Goal: Task Accomplishment & Management: Manage account settings

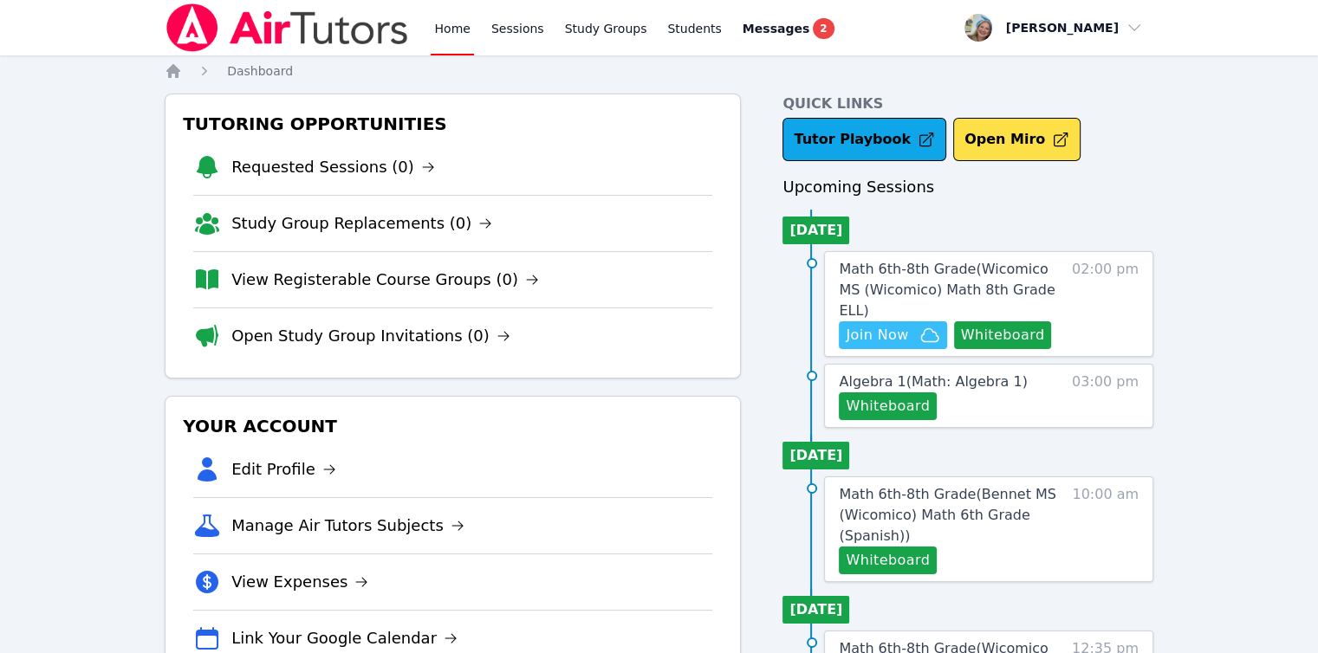
click at [871, 325] on span "Join Now" at bounding box center [877, 335] width 62 height 21
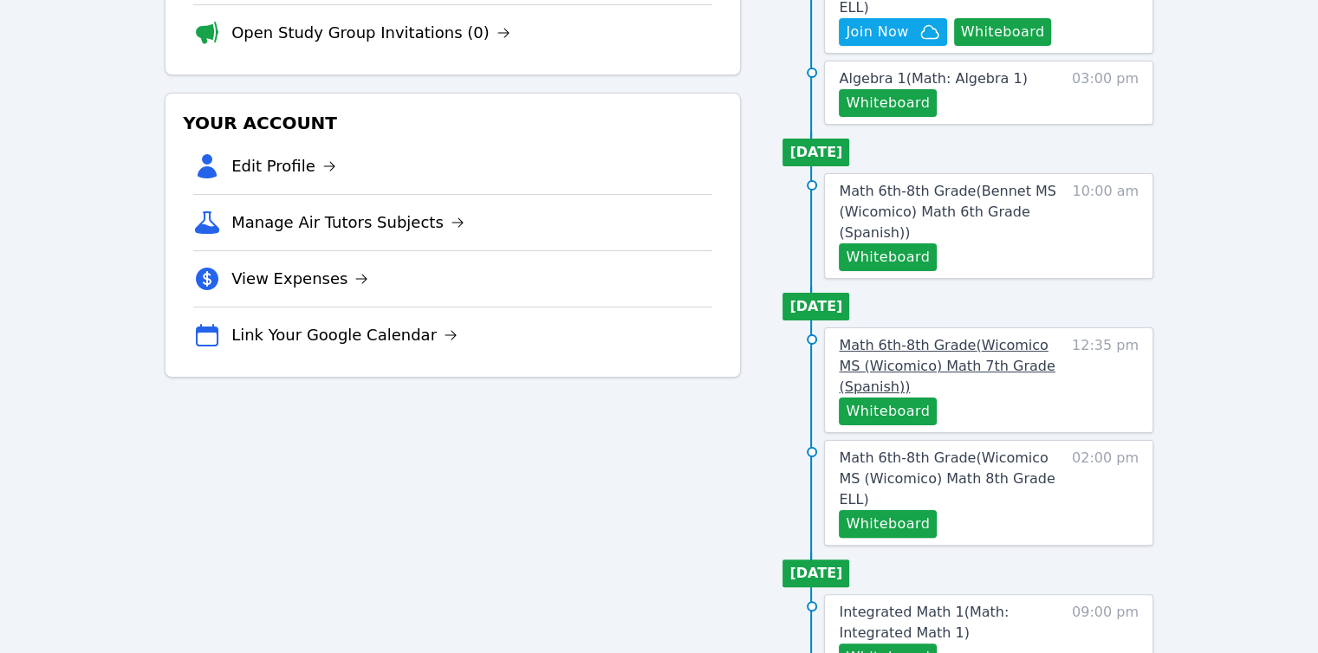
scroll to position [347, 0]
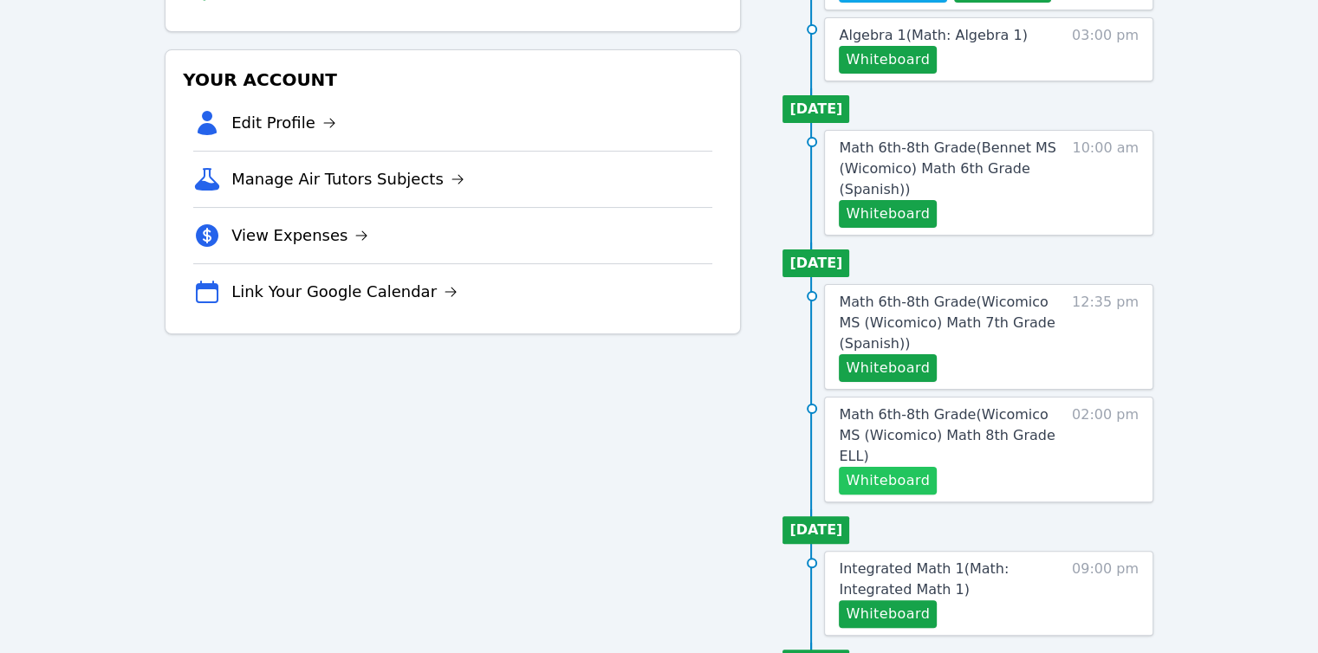
click at [874, 467] on button "Whiteboard" at bounding box center [888, 481] width 98 height 28
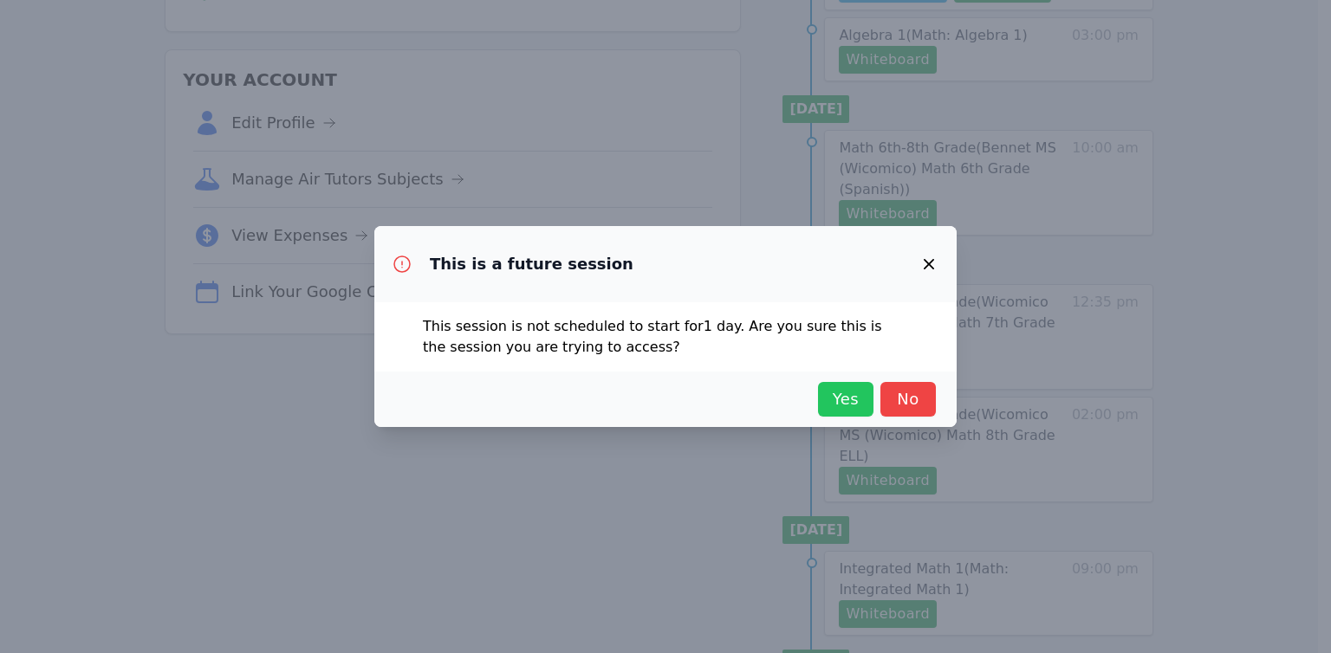
click at [838, 389] on span "Yes" at bounding box center [846, 399] width 38 height 24
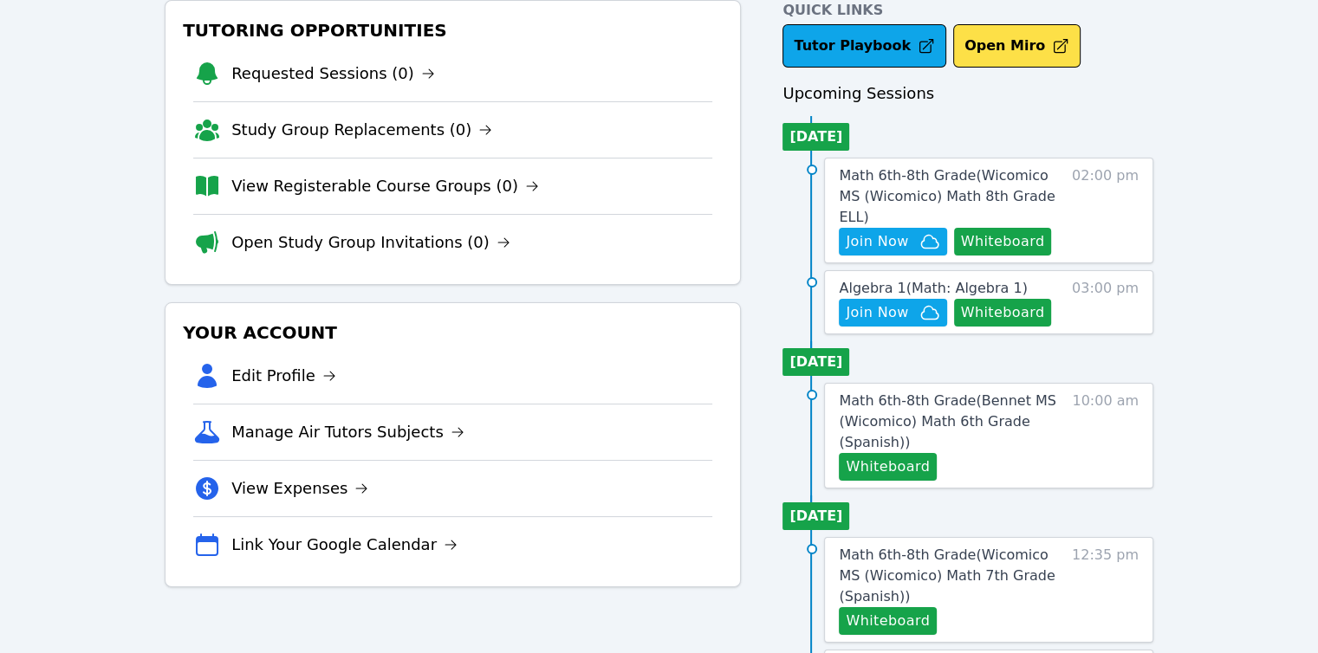
scroll to position [0, 0]
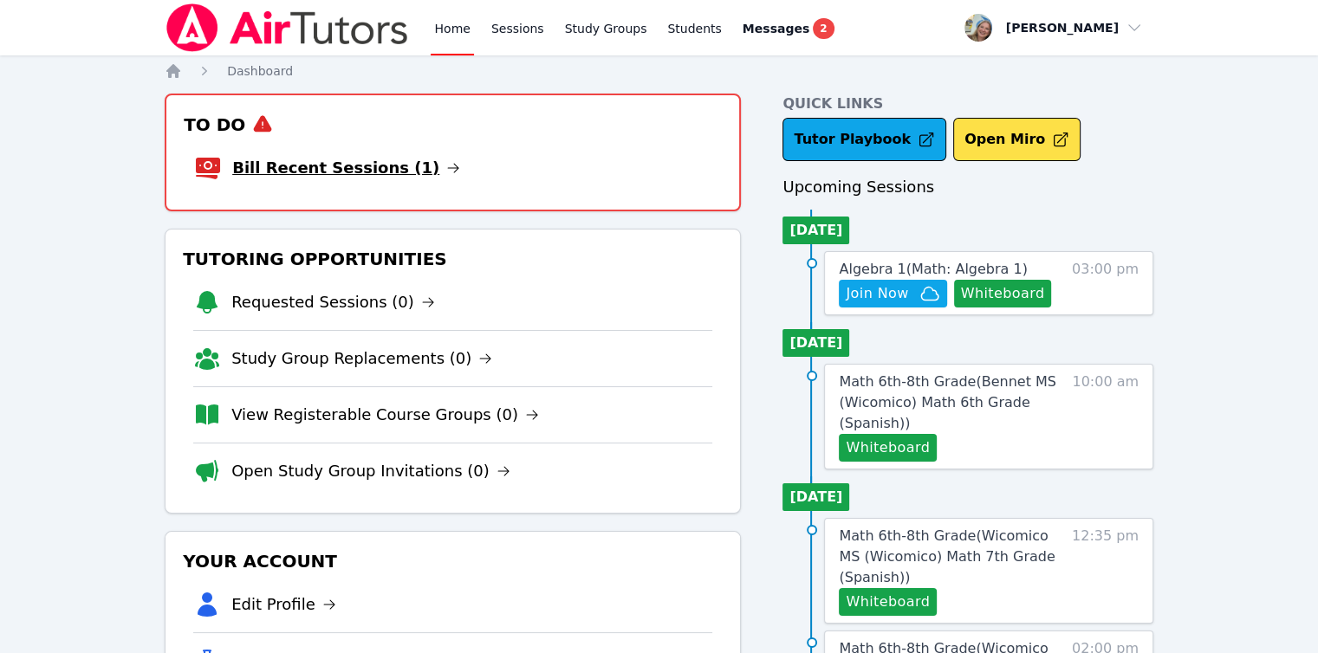
click at [335, 174] on link "Bill Recent Sessions (1)" at bounding box center [346, 168] width 228 height 24
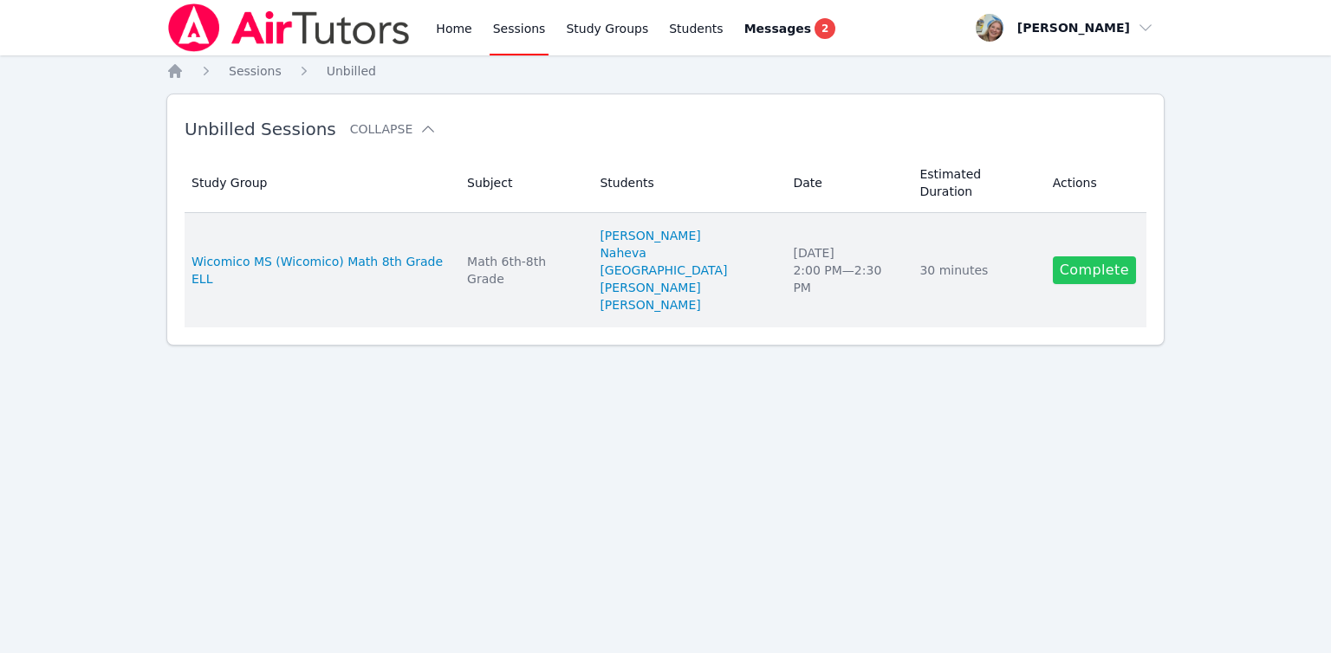
click at [1116, 257] on link "Complete" at bounding box center [1094, 271] width 83 height 28
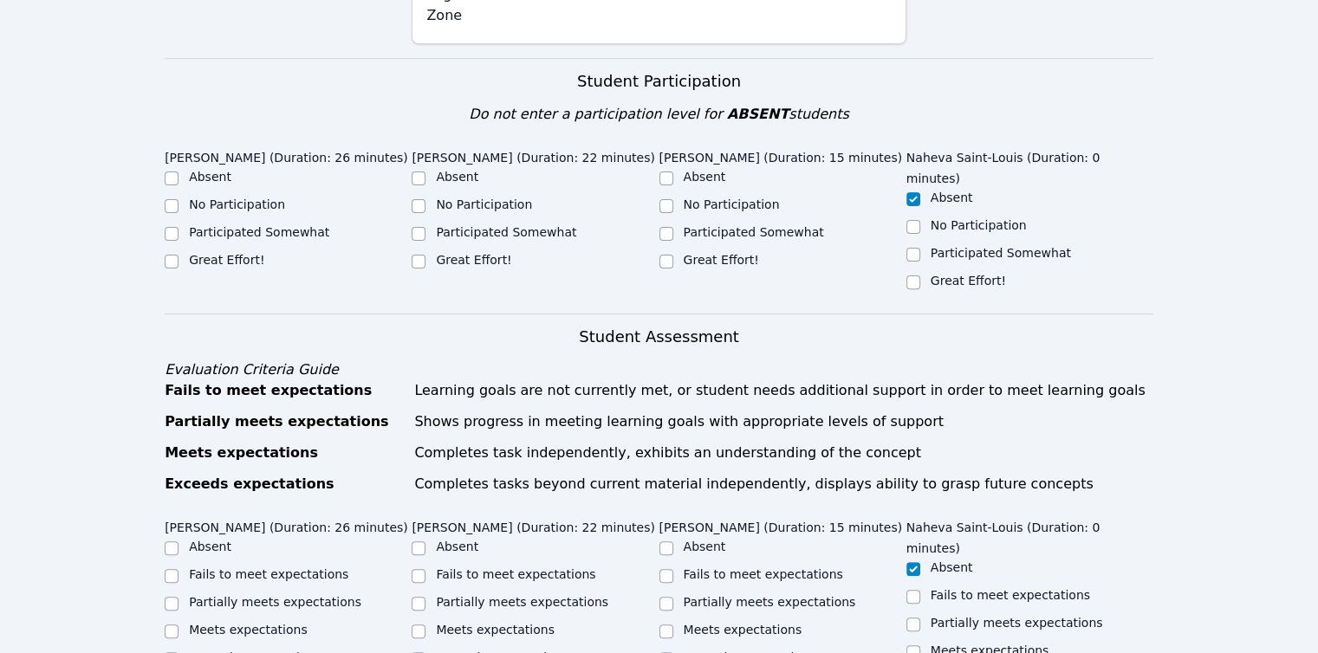
scroll to position [520, 0]
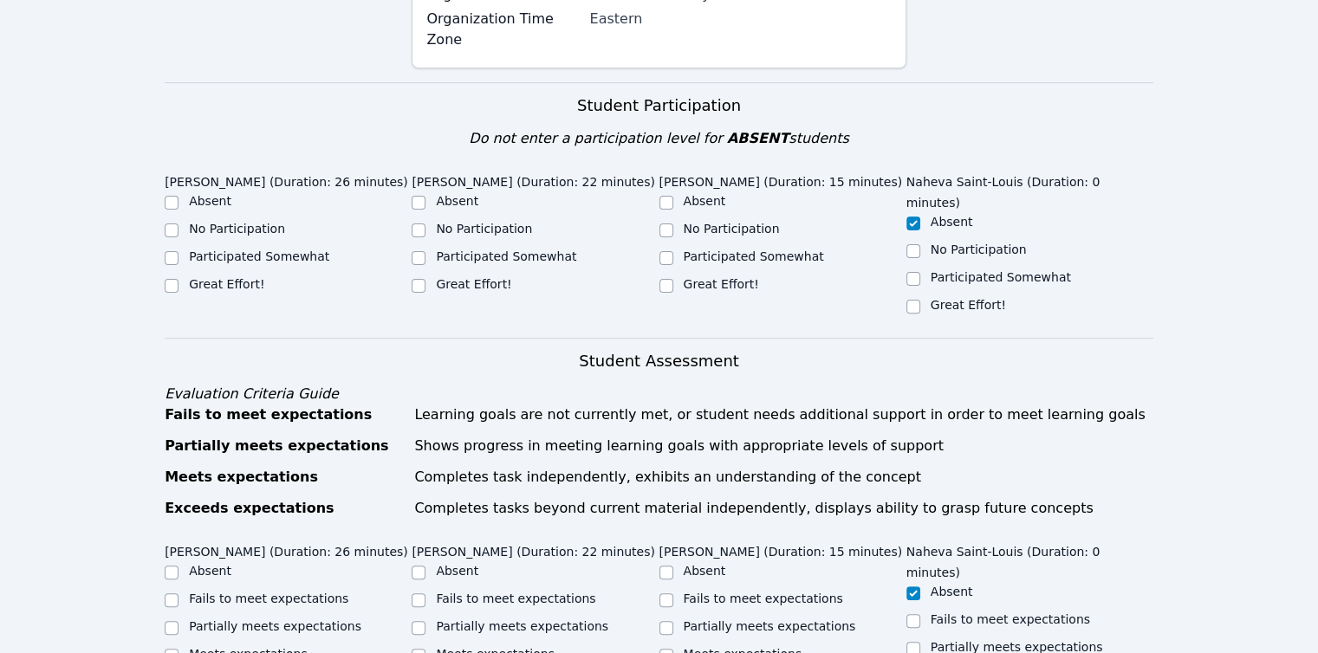
click at [265, 250] on label "Participated Somewhat" at bounding box center [259, 257] width 140 height 14
click at [179, 251] on input "Participated Somewhat" at bounding box center [172, 258] width 14 height 14
checkbox input "true"
click at [419, 279] on input "Great Effort!" at bounding box center [419, 286] width 14 height 14
checkbox input "true"
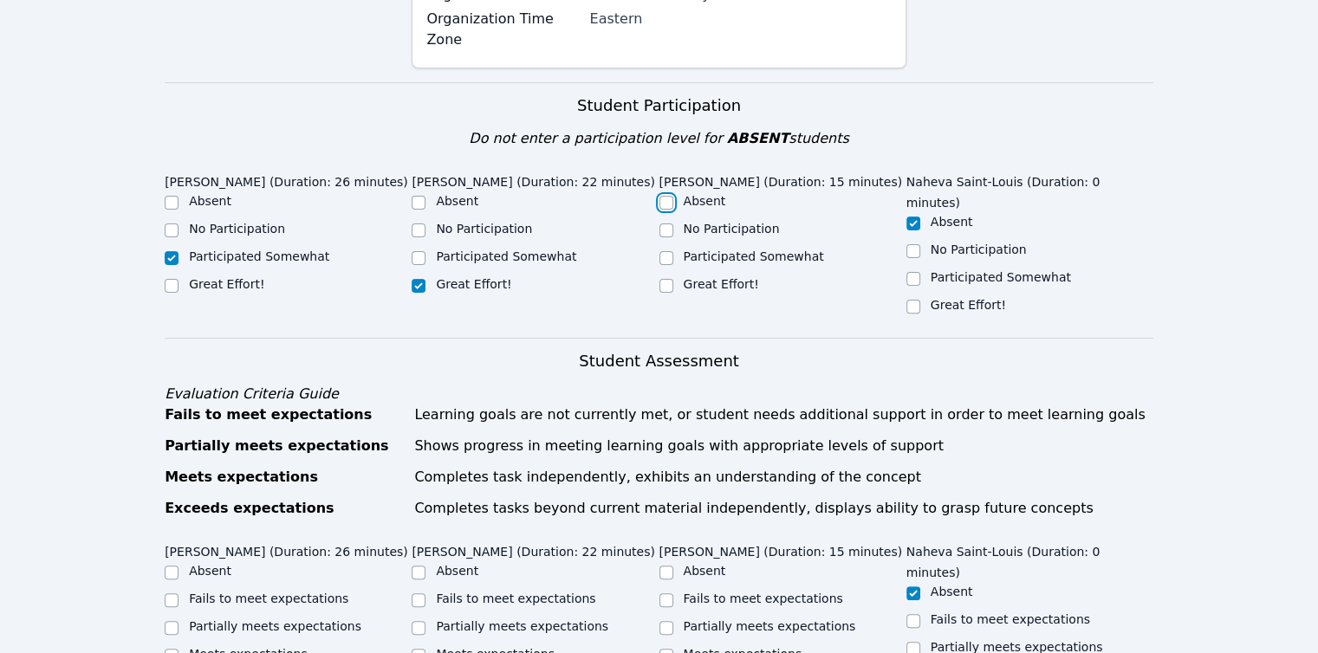
click at [664, 196] on input "Absent" at bounding box center [667, 203] width 14 height 14
checkbox input "true"
click at [666, 562] on div at bounding box center [667, 572] width 14 height 21
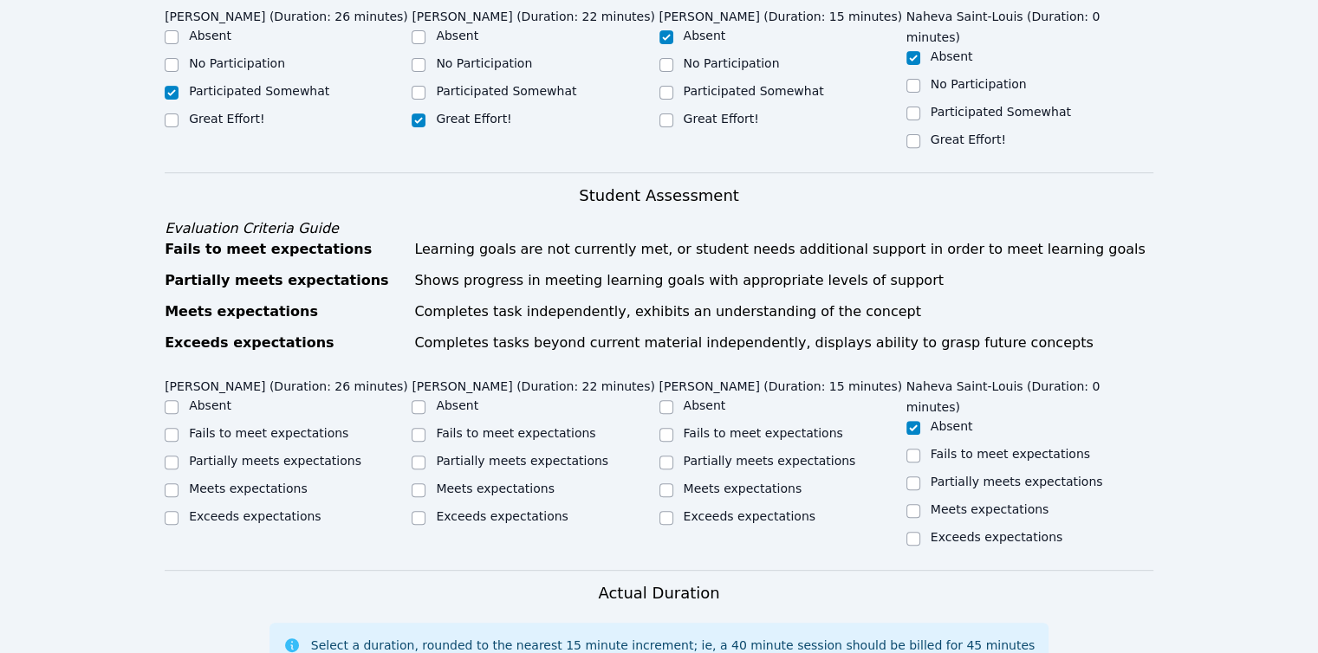
scroll to position [693, 0]
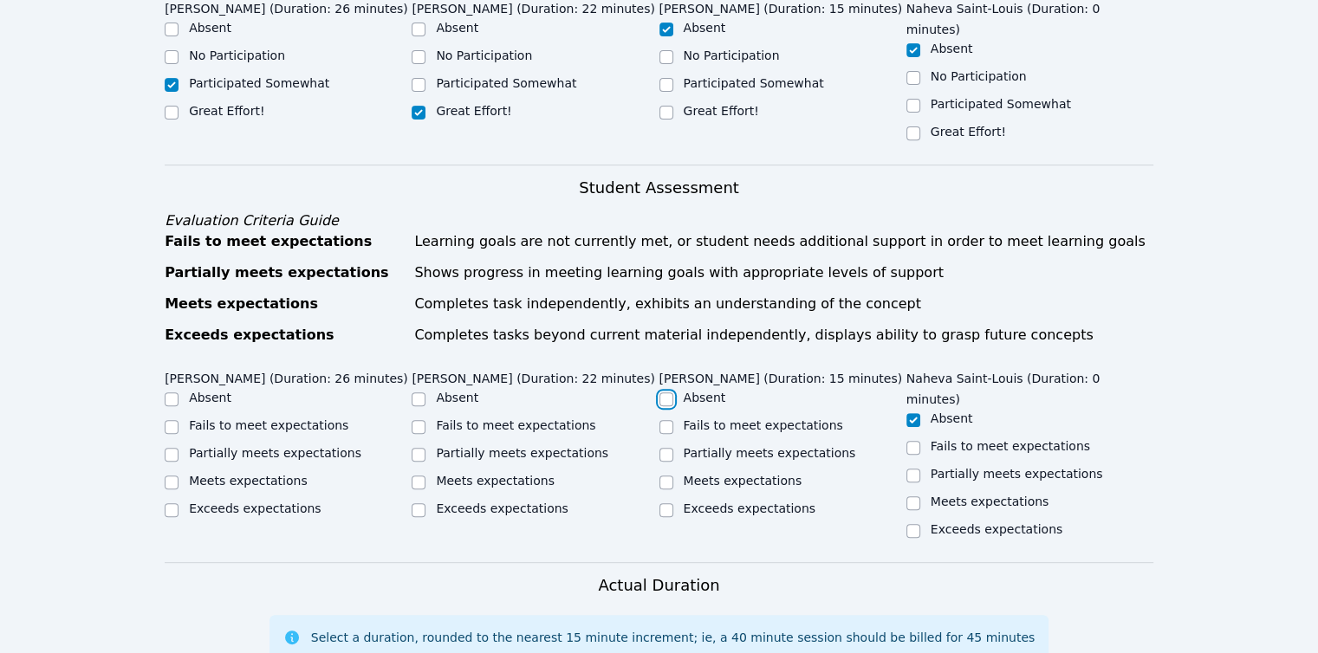
click at [666, 393] on input "Absent" at bounding box center [667, 400] width 14 height 14
checkbox input "true"
drag, startPoint x: 491, startPoint y: 368, endPoint x: 480, endPoint y: 368, distance: 10.4
click at [489, 446] on label "Partially meets expectations" at bounding box center [522, 453] width 172 height 14
click at [310, 446] on label "Partially meets expectations" at bounding box center [275, 453] width 172 height 14
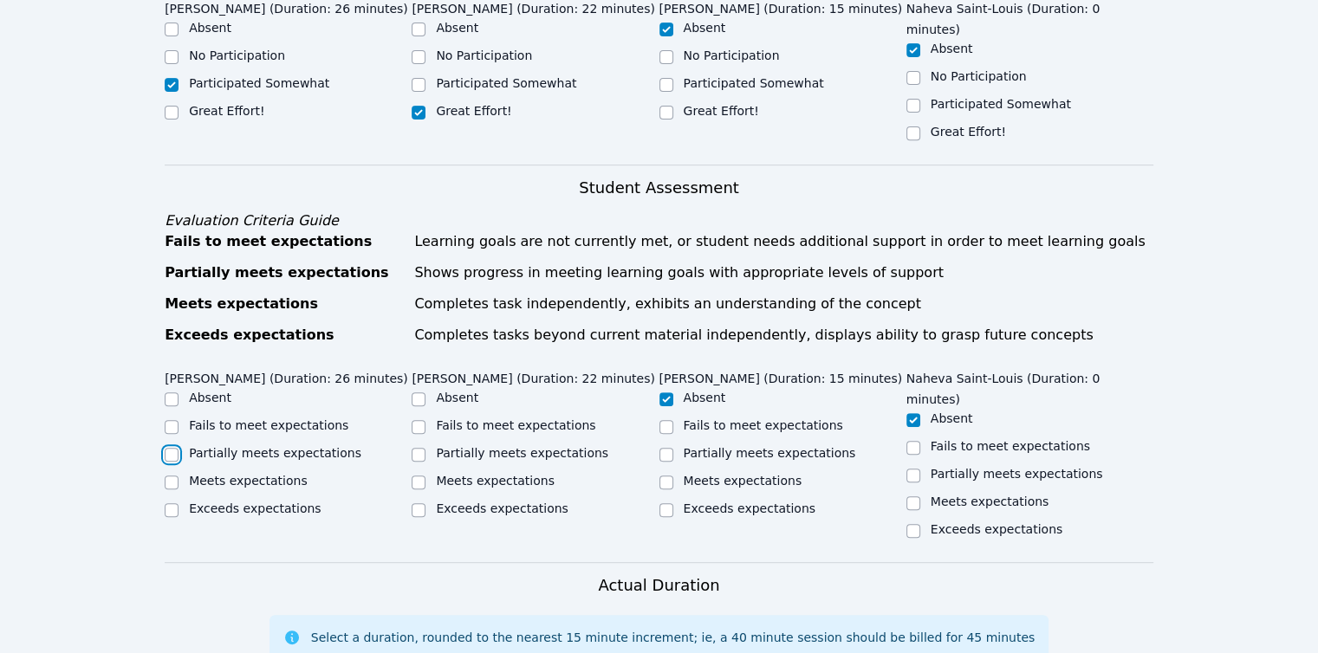
click at [179, 448] on input "Partially meets expectations" at bounding box center [172, 455] width 14 height 14
checkbox input "true"
click at [511, 446] on label "Partially meets expectations" at bounding box center [522, 453] width 172 height 14
click at [426, 448] on input "Partially meets expectations" at bounding box center [419, 455] width 14 height 14
checkbox input "true"
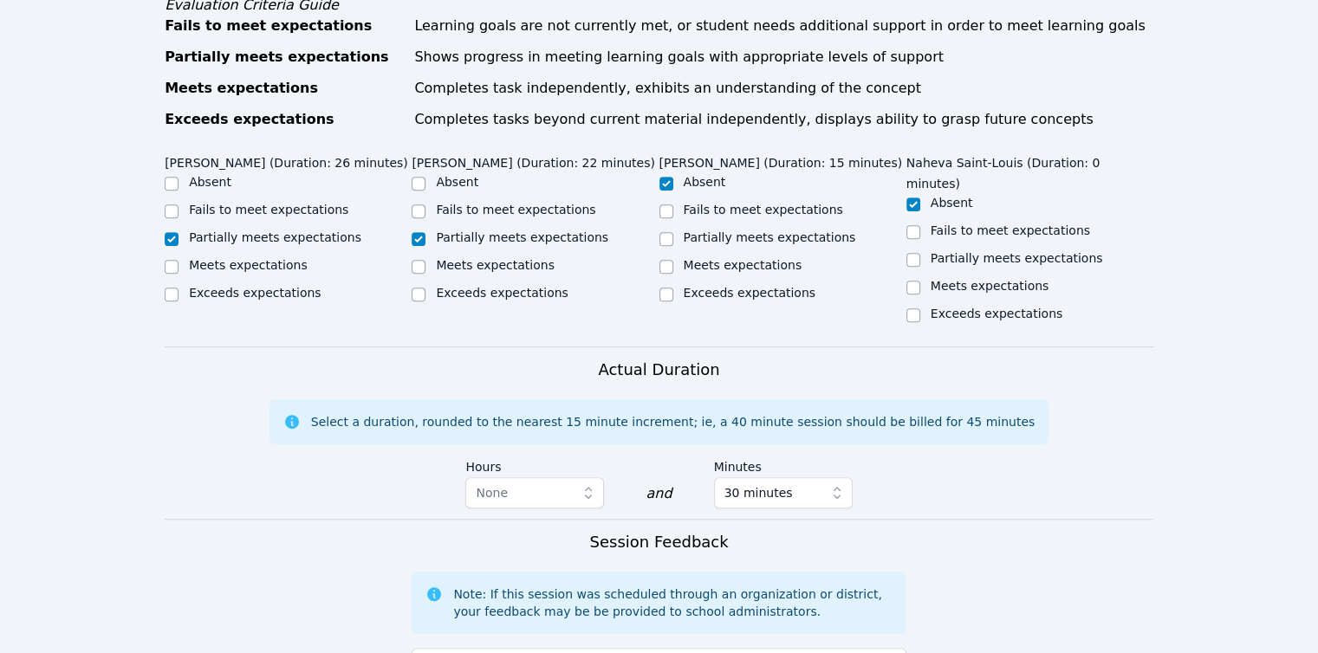
scroll to position [953, 0]
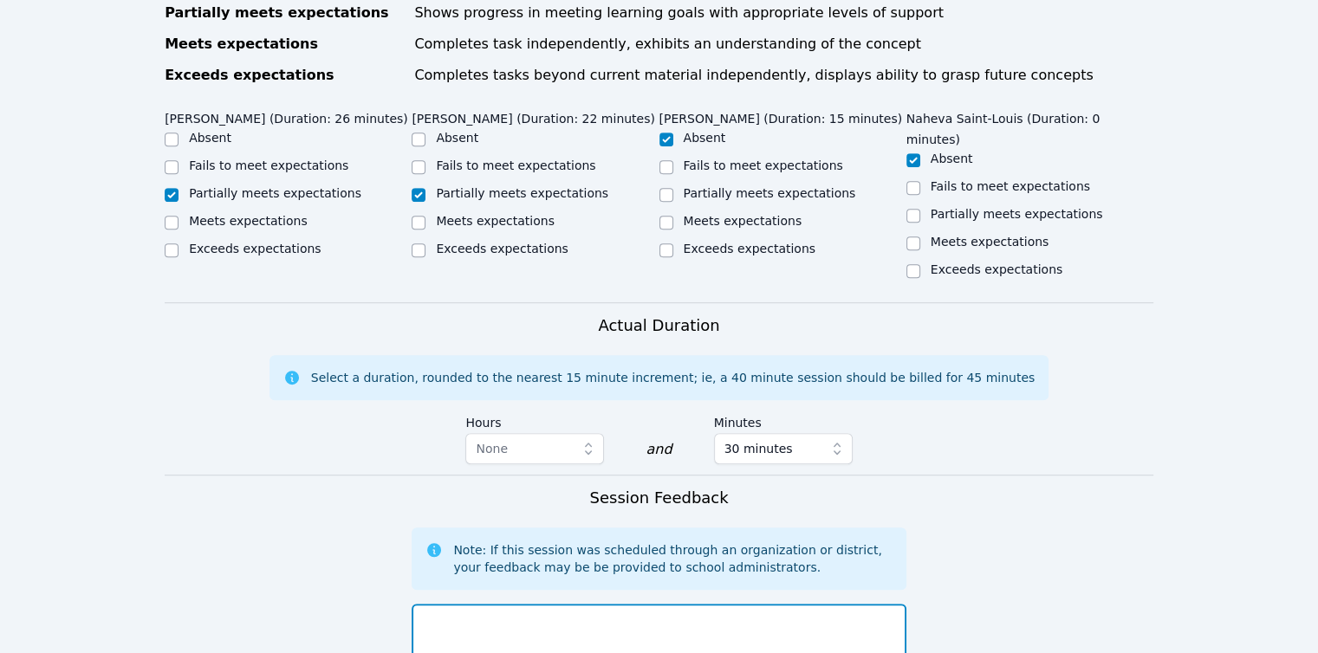
click at [489, 604] on textarea at bounding box center [659, 651] width 494 height 94
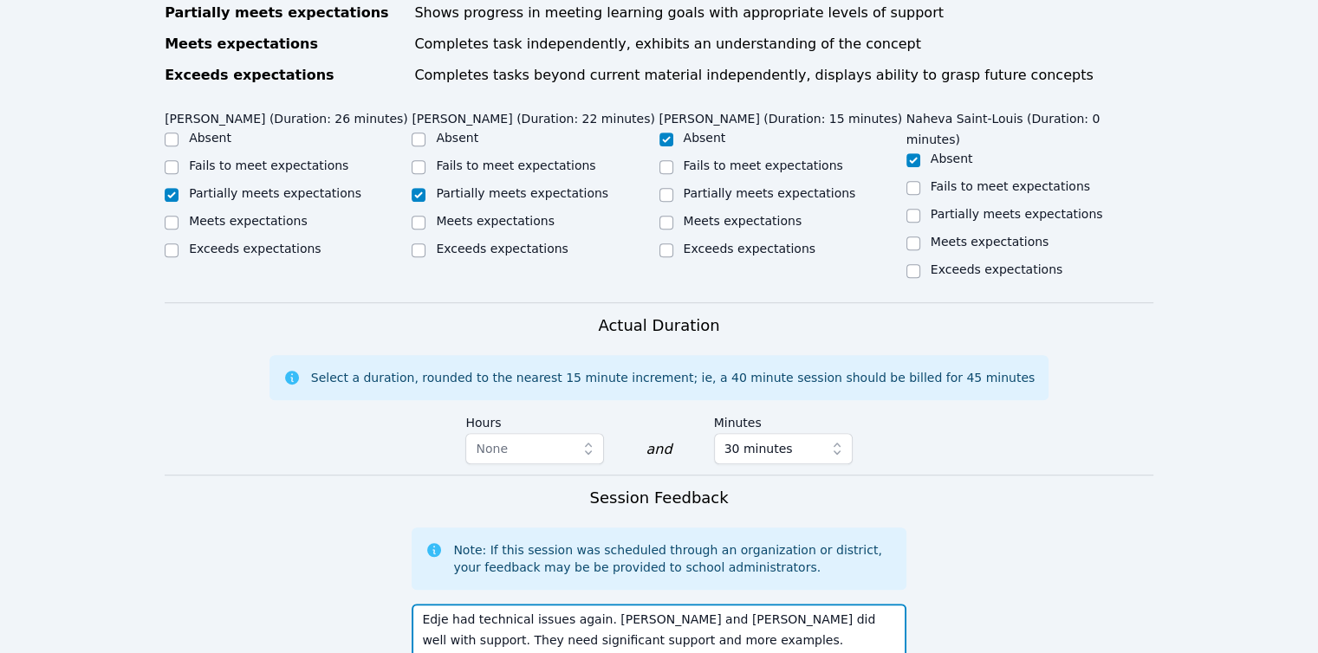
type textarea "Edje had technical issues again. Jayden and Benson did well with support. They …"
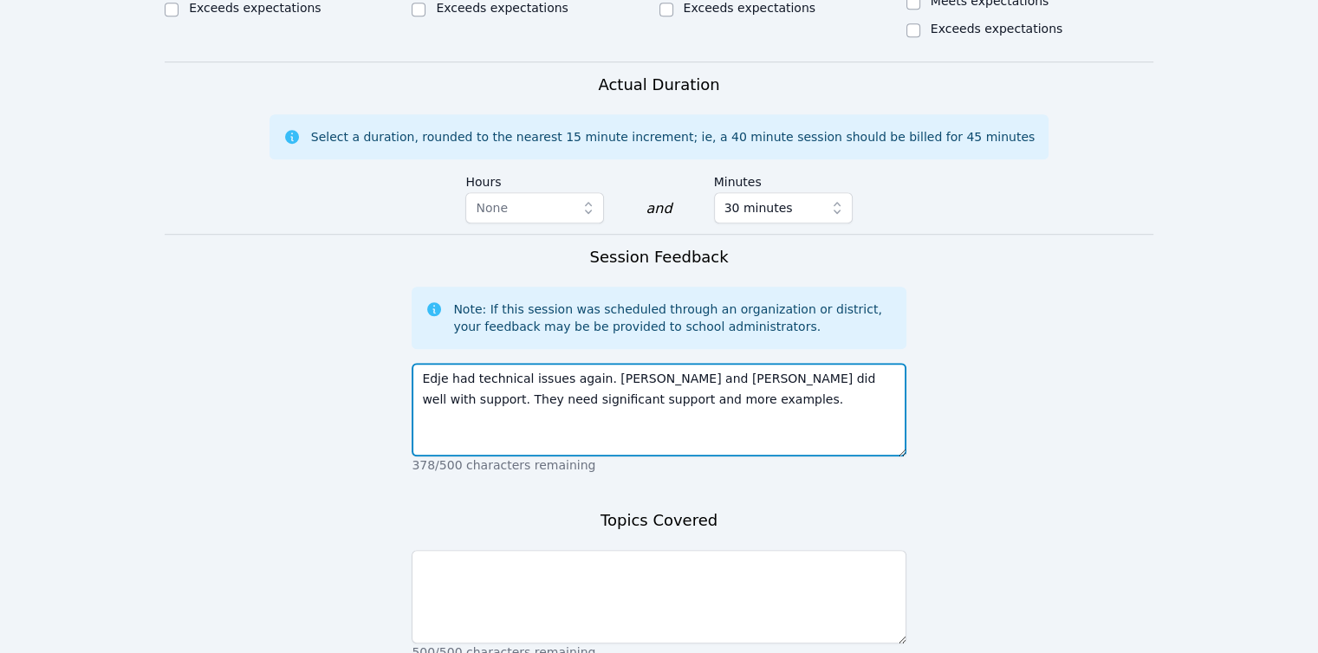
scroll to position [1240, 0]
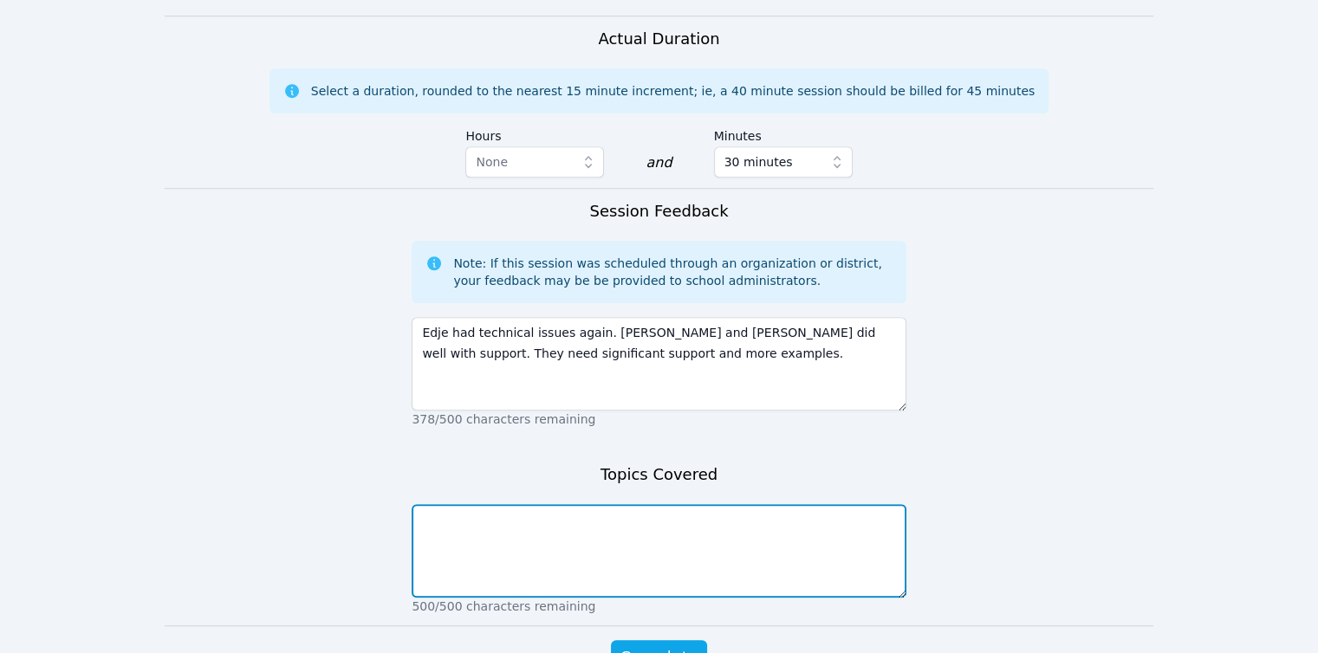
click at [504, 504] on textarea at bounding box center [659, 551] width 494 height 94
type textarea "translations, transformations, reflections"
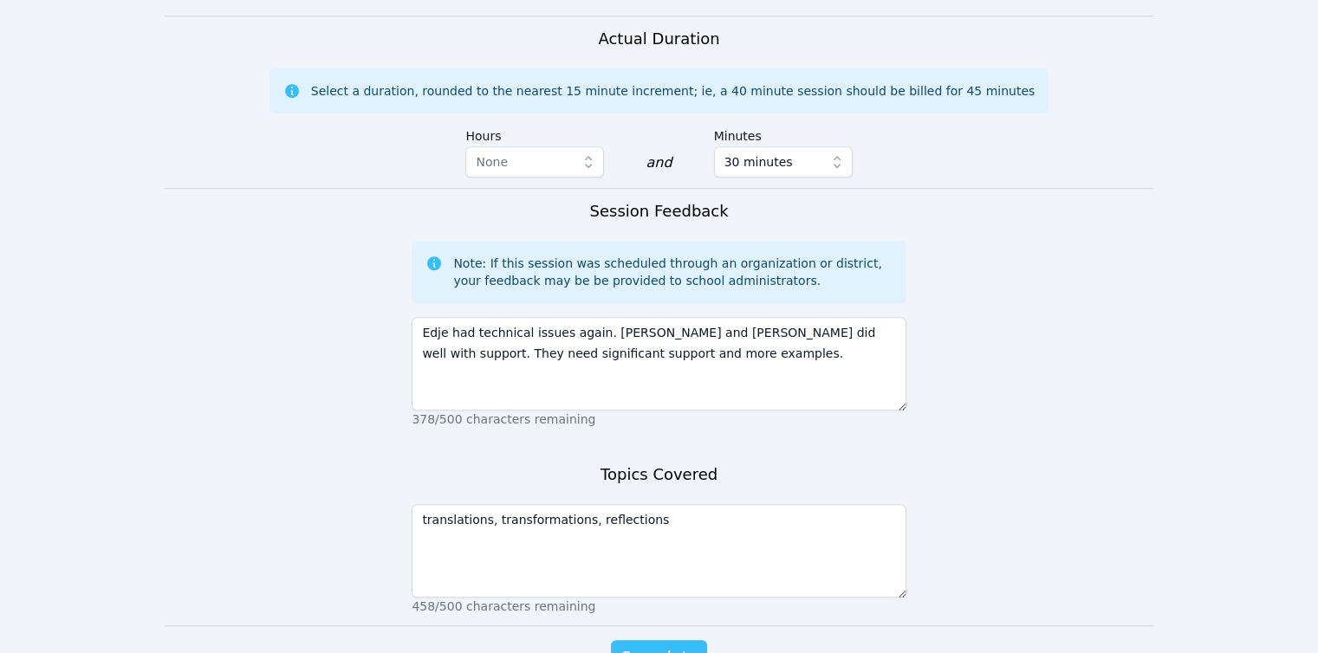
click at [660, 640] on button "Complete" at bounding box center [658, 657] width 95 height 35
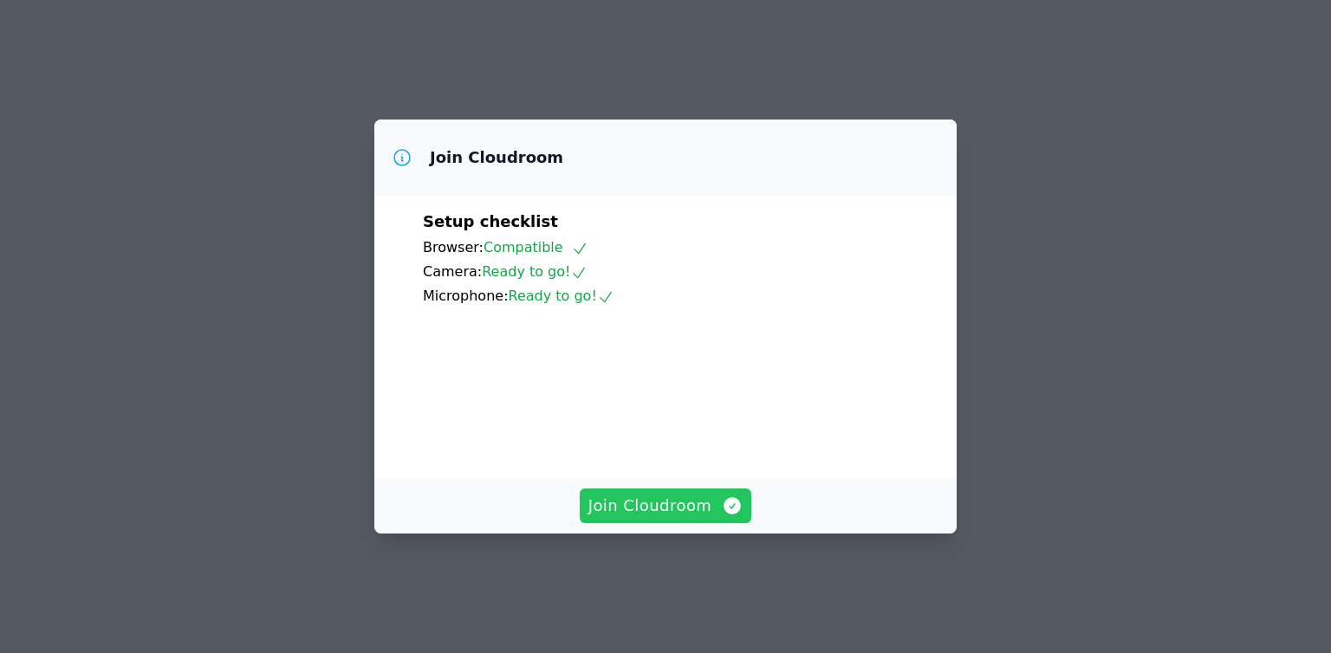
click at [601, 518] on span "Join Cloudroom" at bounding box center [665, 506] width 155 height 24
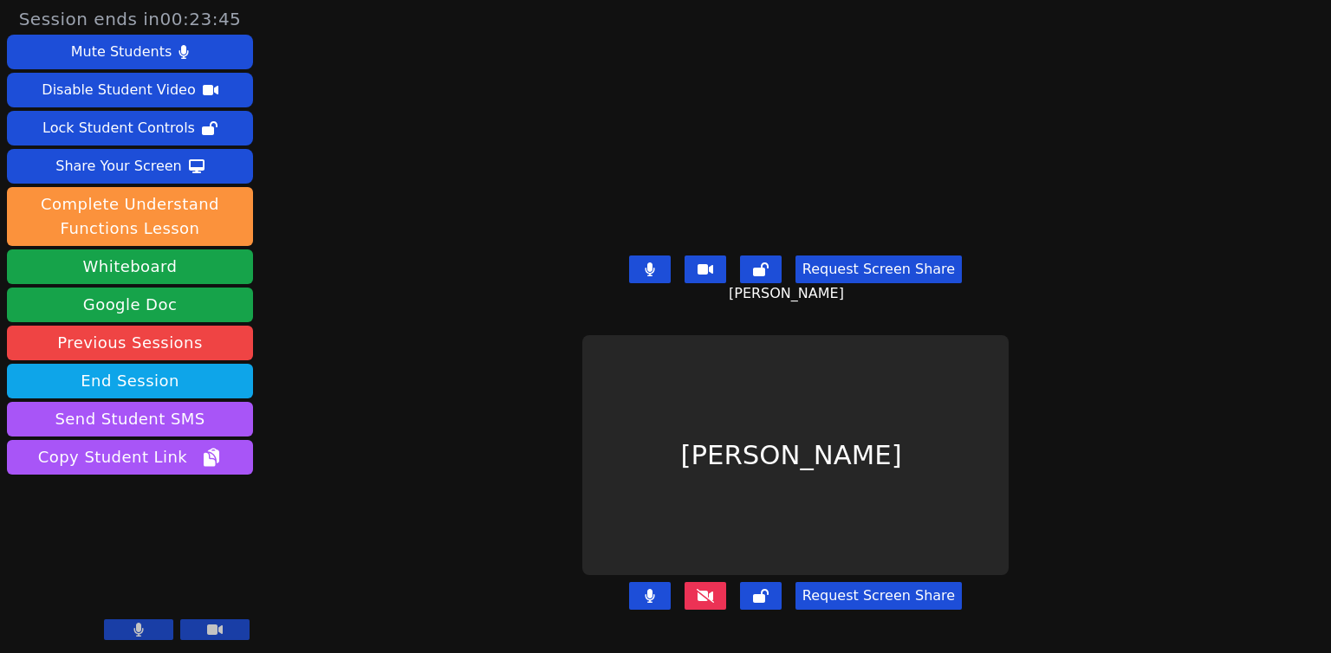
click at [705, 589] on icon at bounding box center [705, 596] width 17 height 14
click at [655, 256] on button at bounding box center [650, 270] width 42 height 28
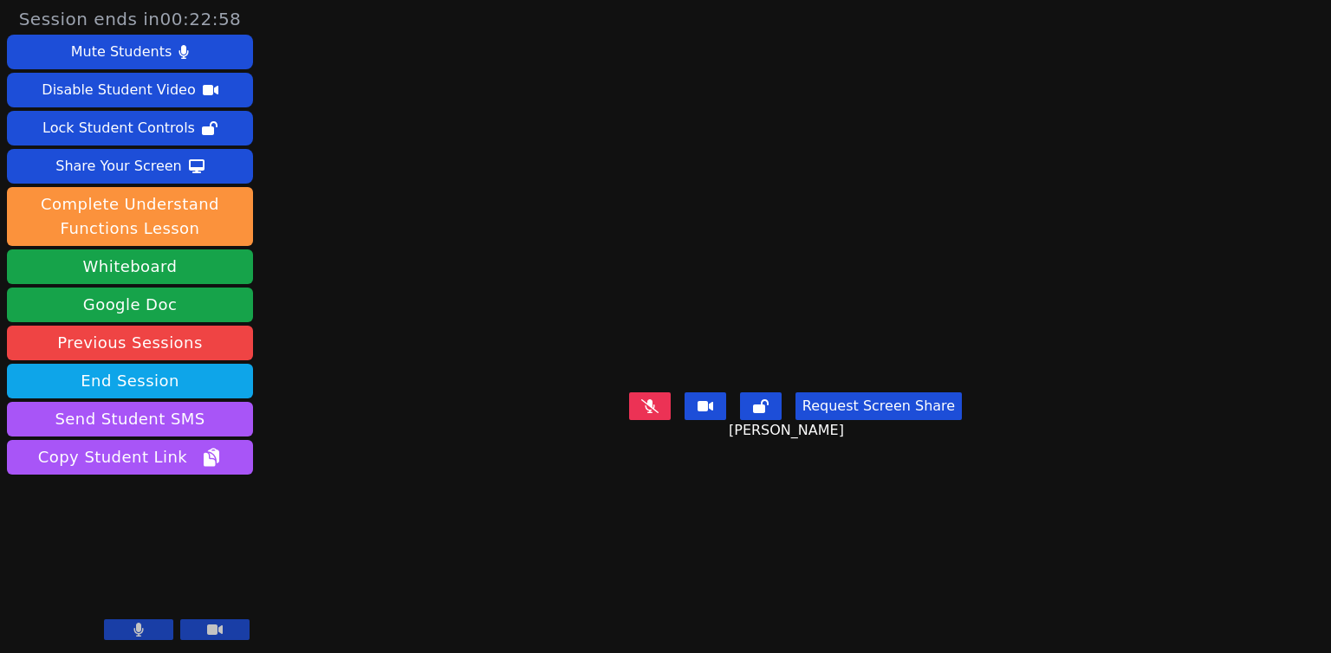
click at [651, 413] on icon at bounding box center [649, 407] width 17 height 14
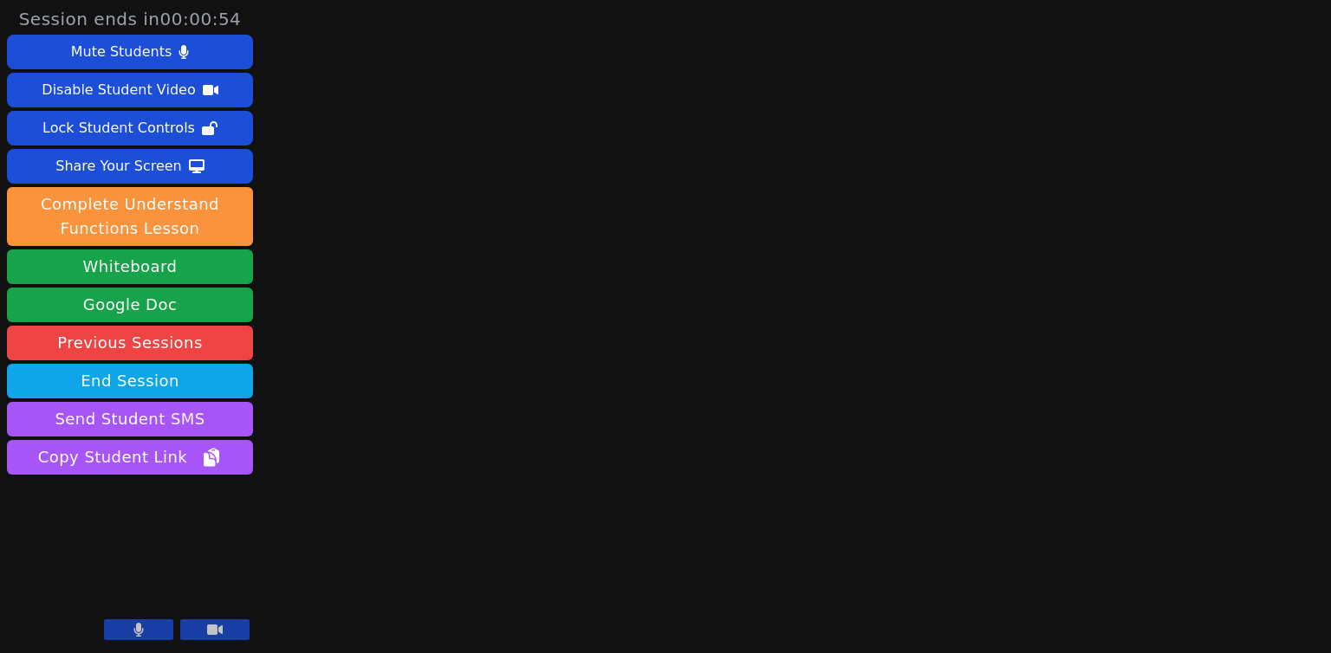
click at [156, 623] on button at bounding box center [138, 630] width 69 height 21
click at [1101, 298] on div "Session ends in 00:00:32 Mute Students Disable Student Video Lock Student Contr…" at bounding box center [665, 326] width 1331 height 653
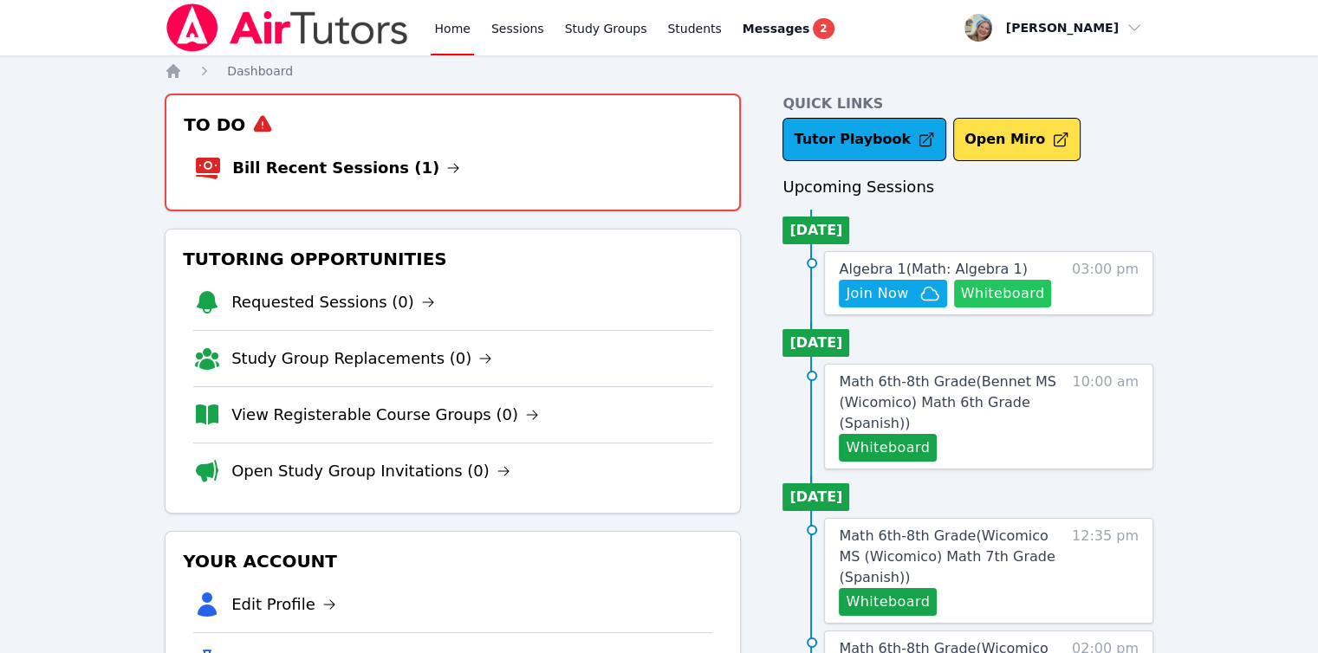
click at [1000, 292] on button "Whiteboard" at bounding box center [1003, 294] width 98 height 28
click at [876, 302] on span "Join Now" at bounding box center [877, 293] width 62 height 21
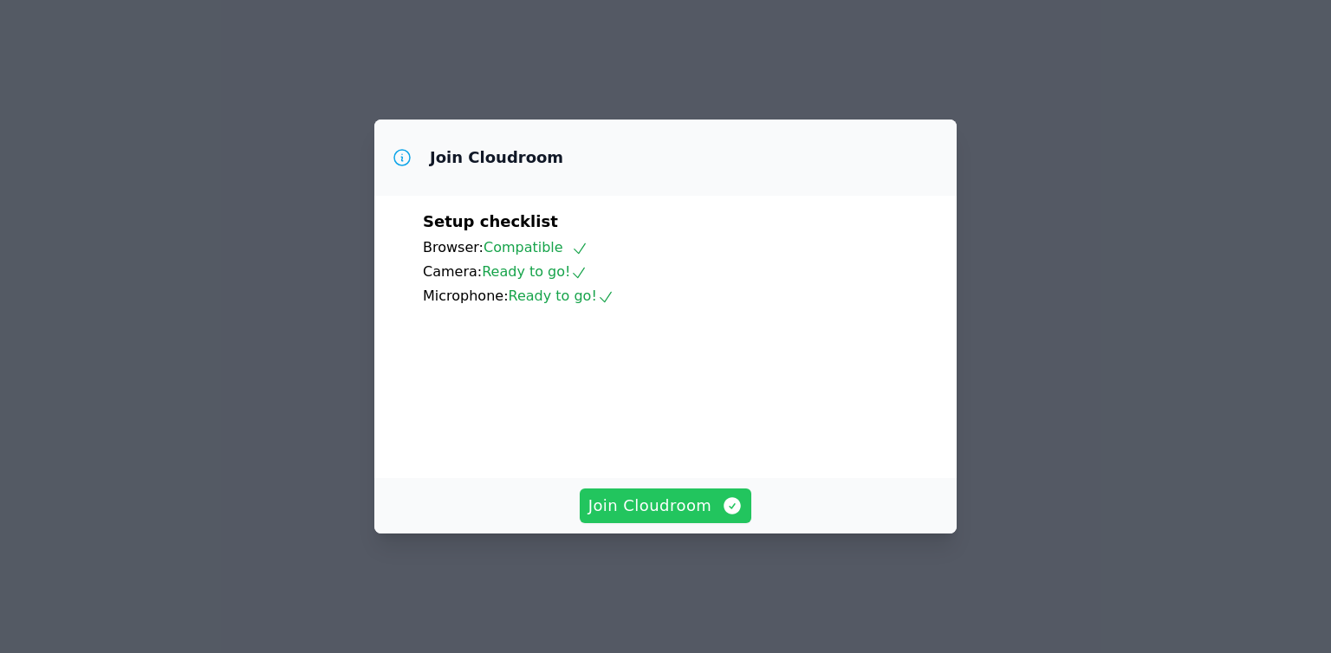
click at [723, 517] on icon "button" at bounding box center [732, 506] width 21 height 21
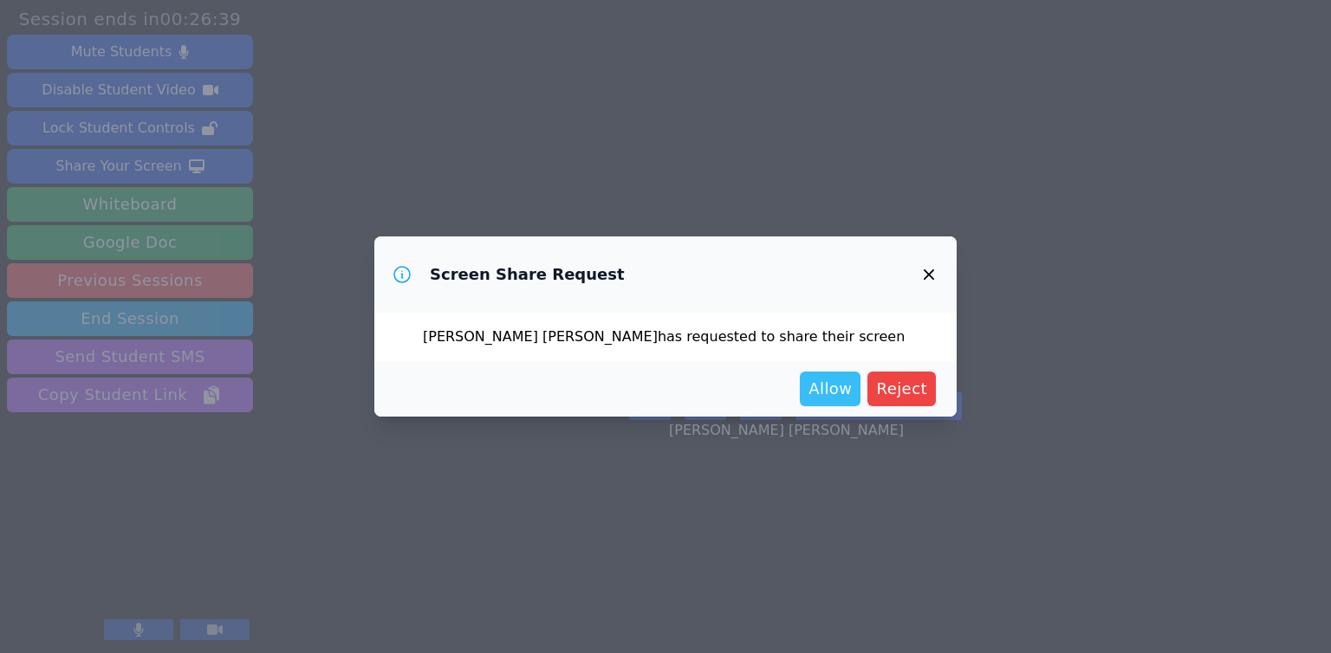
click at [852, 400] on span "Allow" at bounding box center [830, 389] width 43 height 24
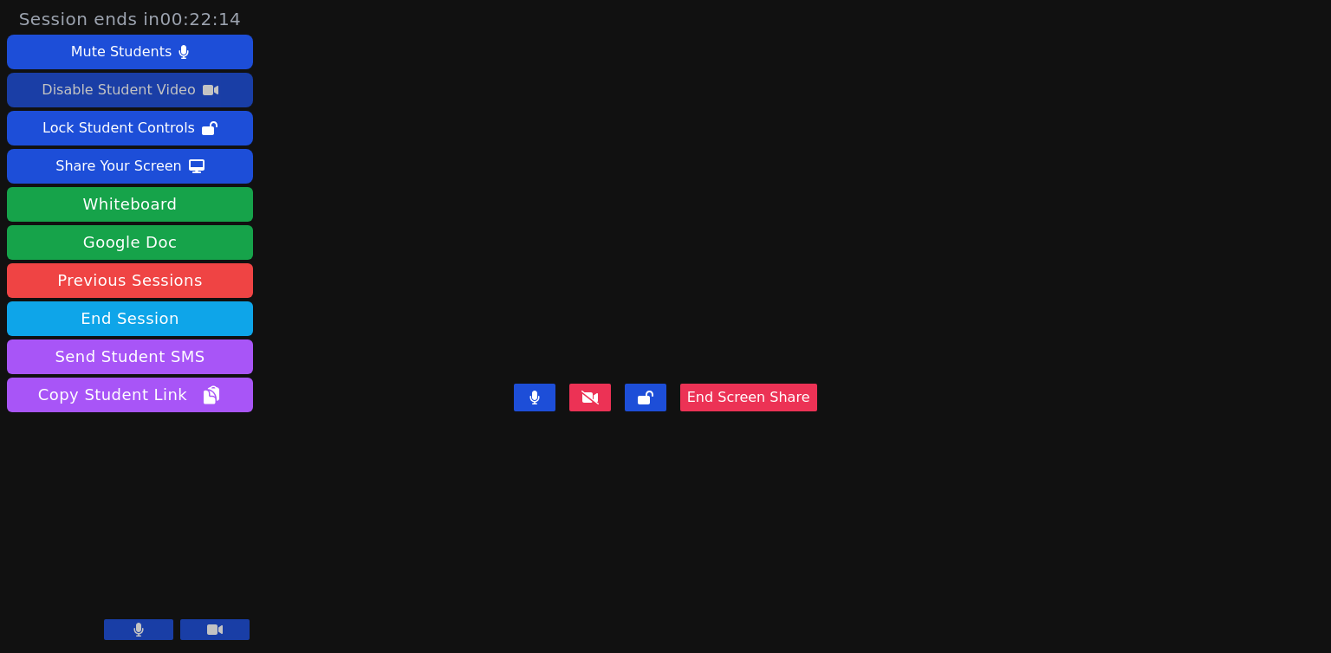
click at [158, 84] on div "Disable Student Video" at bounding box center [118, 90] width 153 height 28
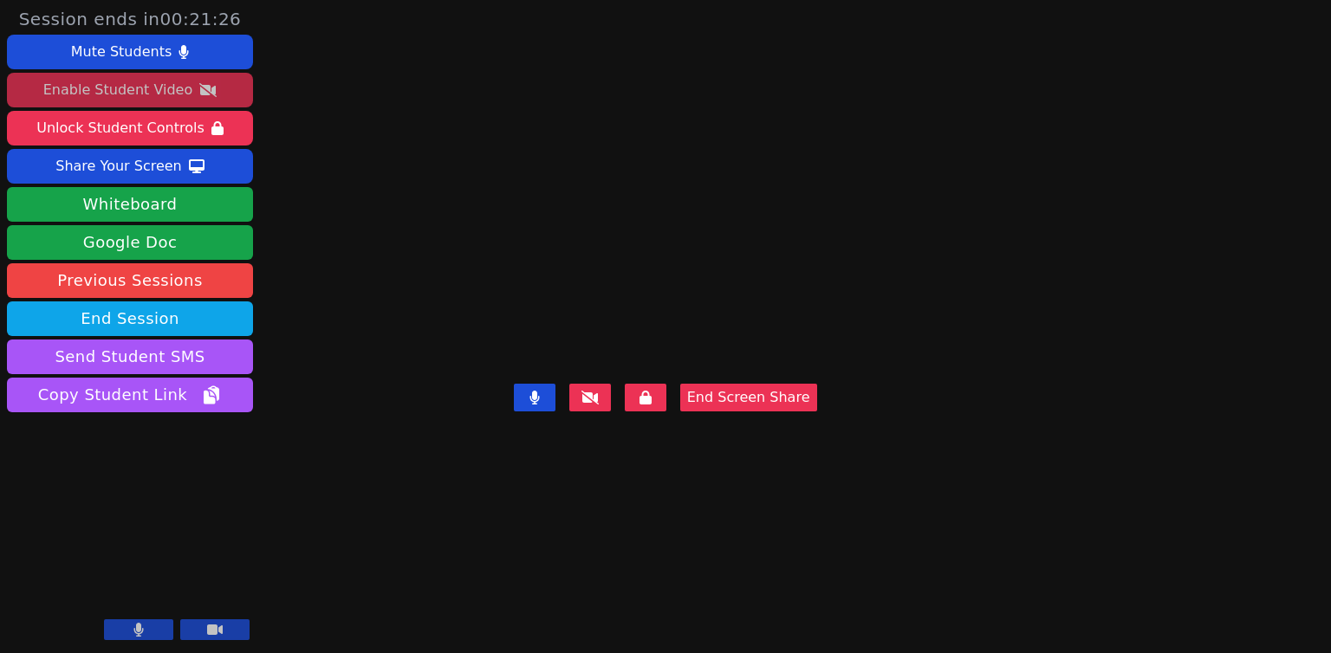
click at [155, 625] on button at bounding box center [138, 630] width 69 height 21
click at [581, 277] on video at bounding box center [666, 292] width 260 height 171
click at [722, 238] on video at bounding box center [666, 292] width 260 height 171
click at [140, 633] on icon at bounding box center [138, 630] width 10 height 14
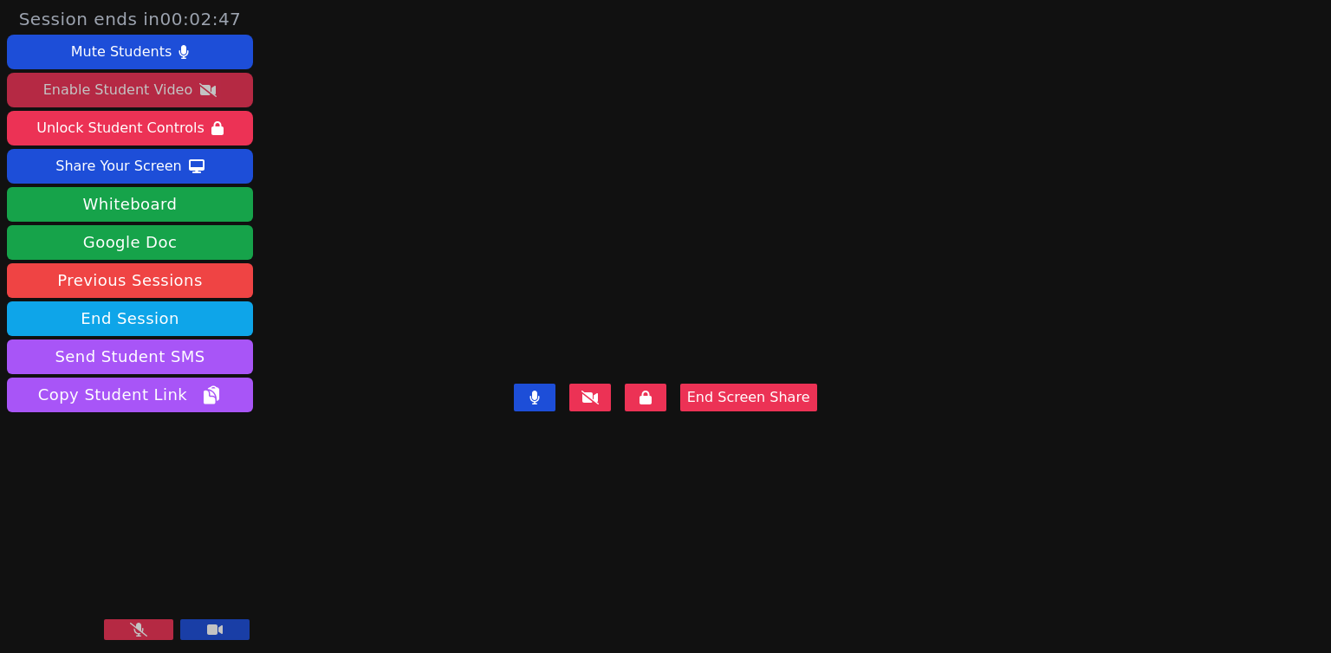
click at [158, 626] on button at bounding box center [138, 630] width 69 height 21
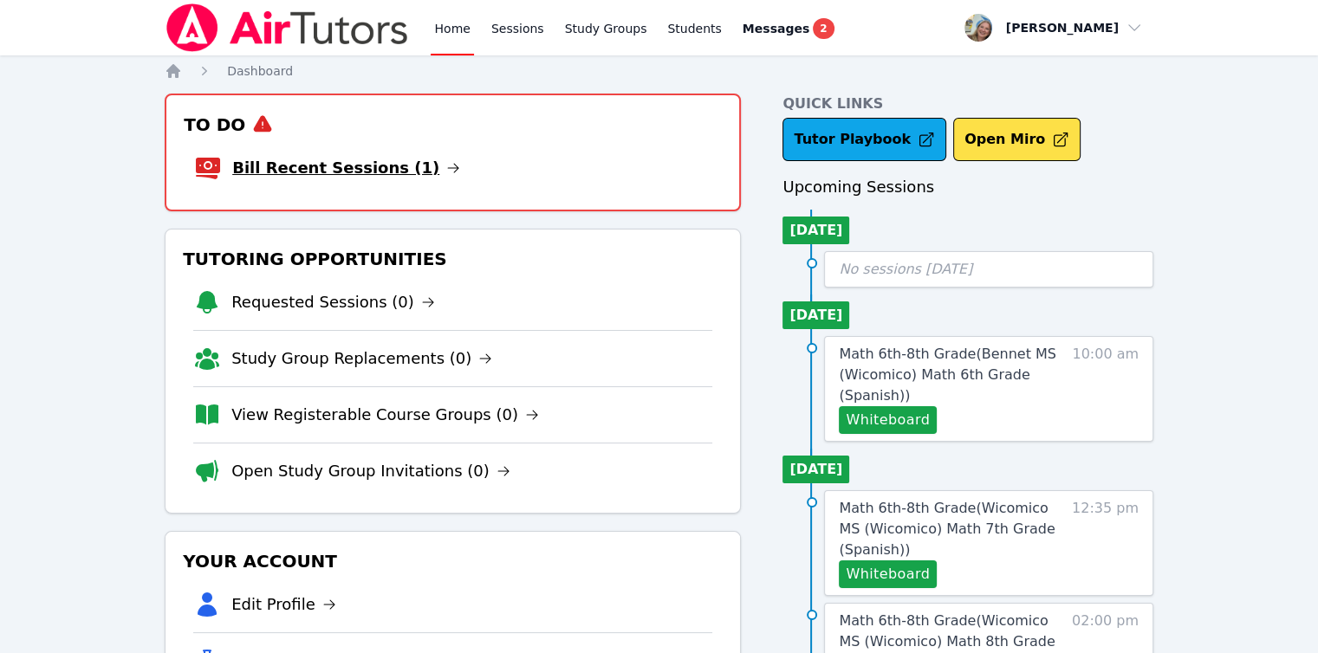
click at [373, 166] on link "Bill Recent Sessions (1)" at bounding box center [346, 168] width 228 height 24
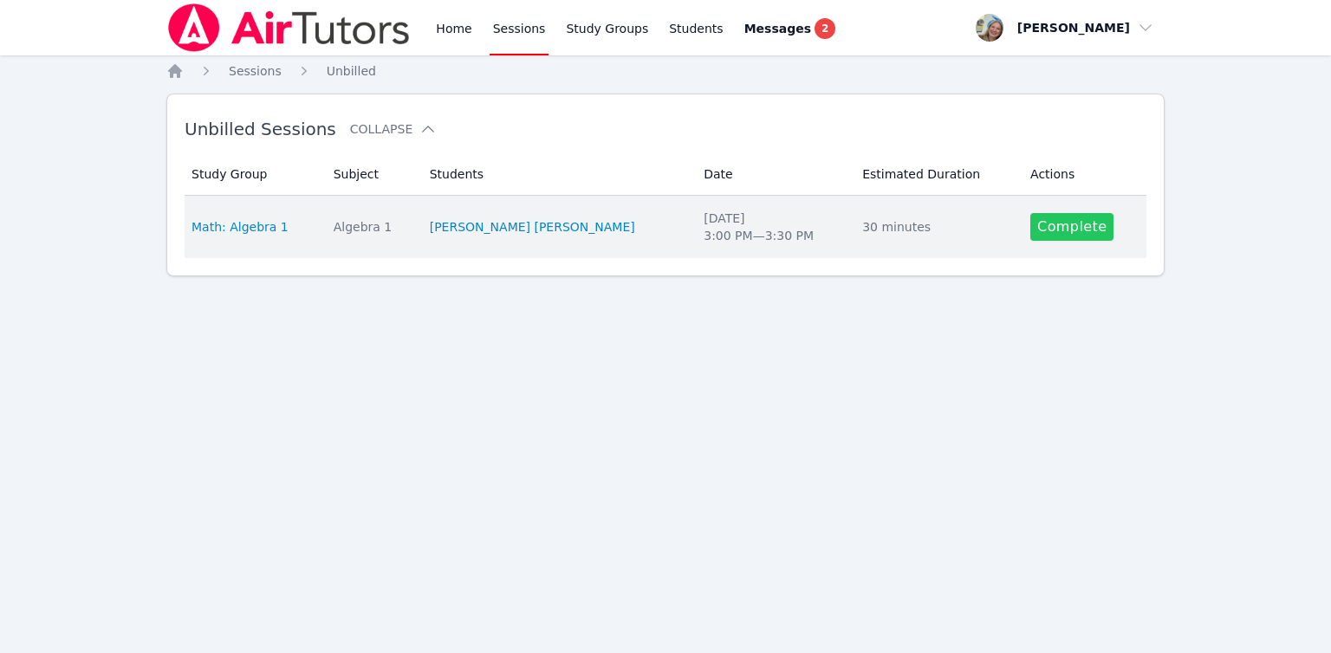
click at [1031, 237] on link "Complete" at bounding box center [1071, 227] width 83 height 28
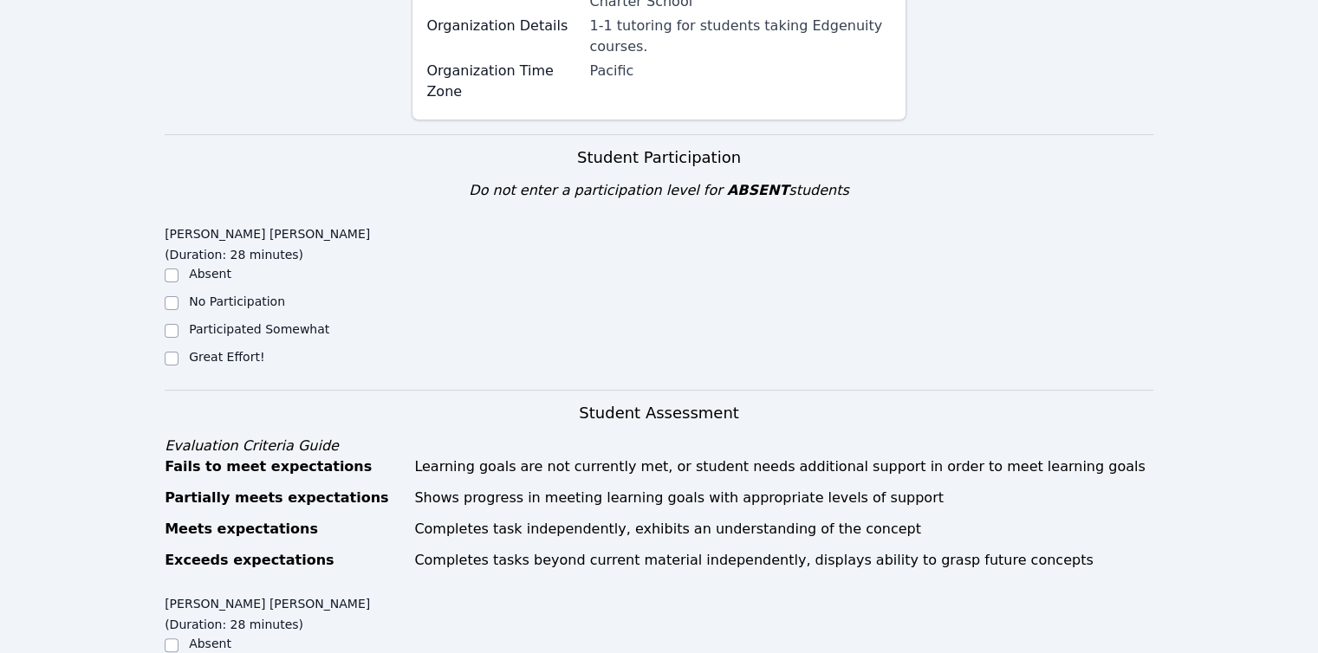
scroll to position [433, 0]
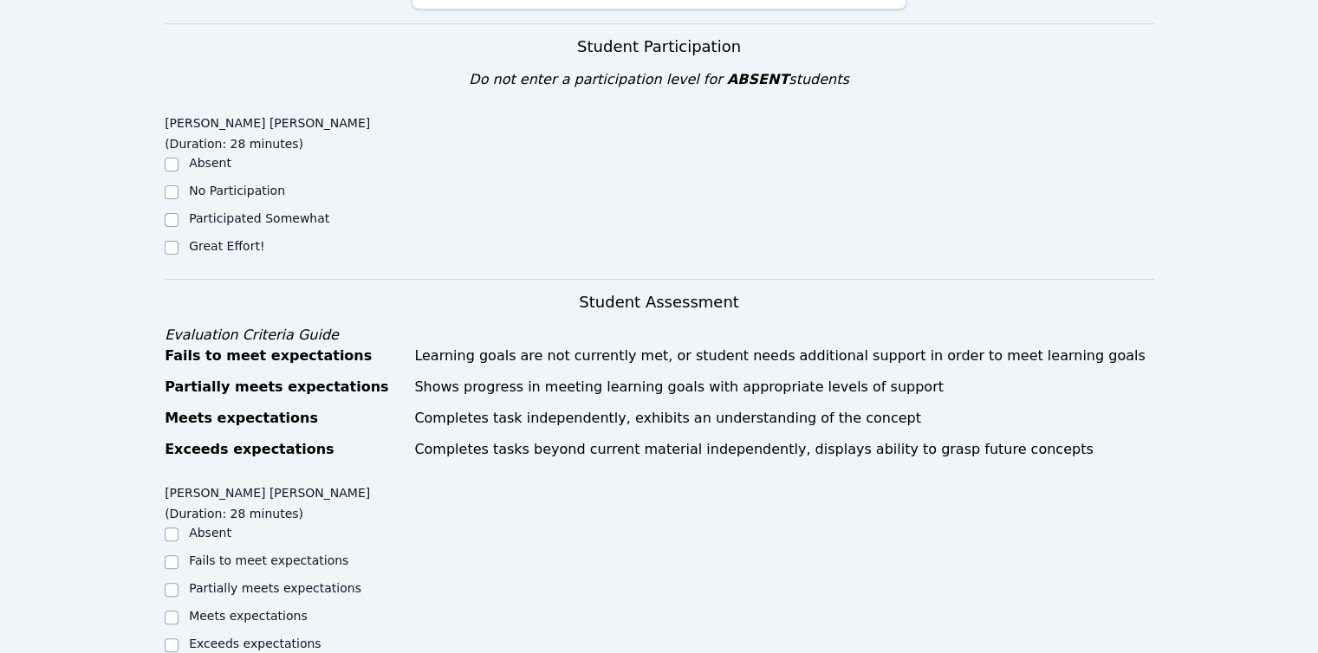
click at [230, 211] on label "Participated Somewhat" at bounding box center [259, 218] width 140 height 14
click at [179, 213] on input "Participated Somewhat" at bounding box center [172, 220] width 14 height 14
checkbox input "true"
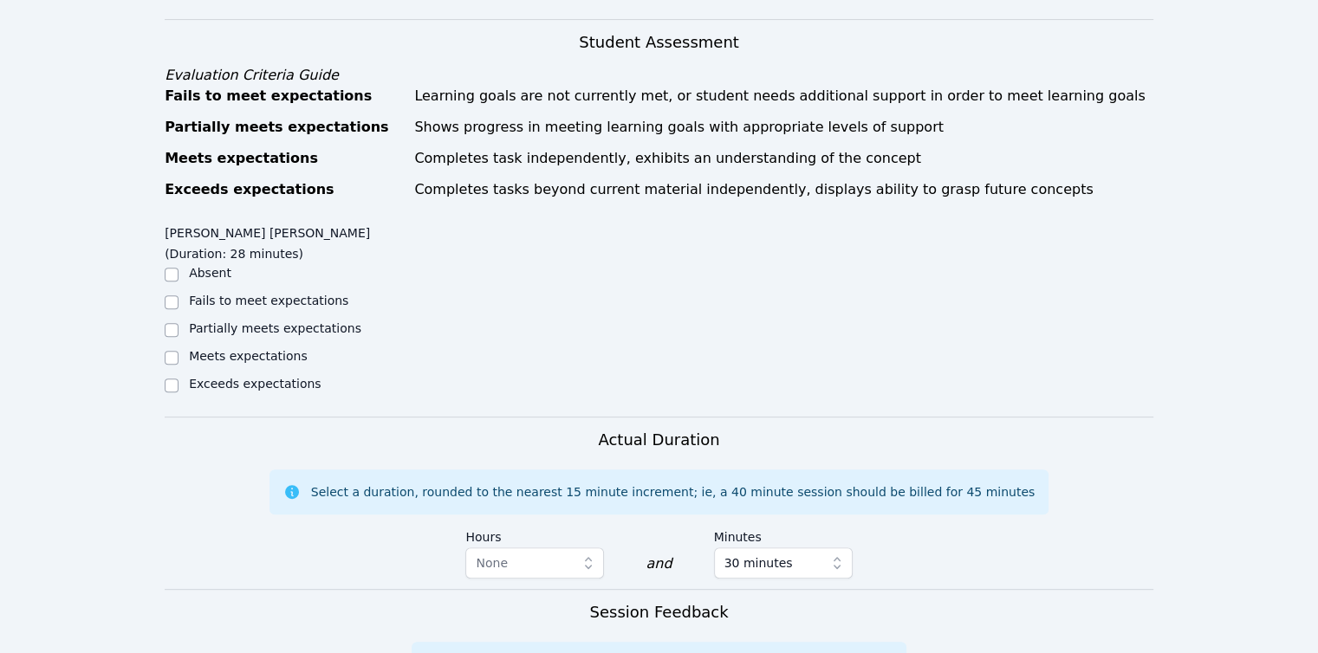
click at [250, 294] on label "Fails to meet expectations" at bounding box center [268, 301] width 159 height 14
click at [179, 296] on input "Fails to meet expectations" at bounding box center [172, 303] width 14 height 14
checkbox input "true"
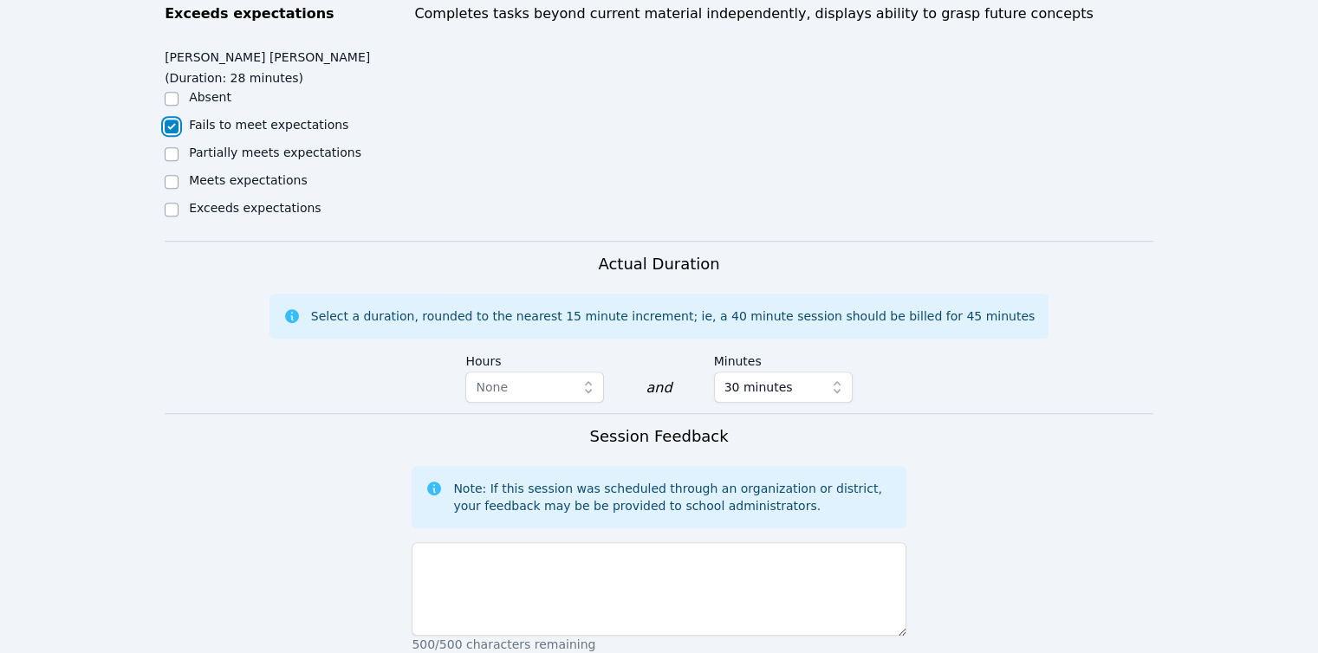
scroll to position [953, 0]
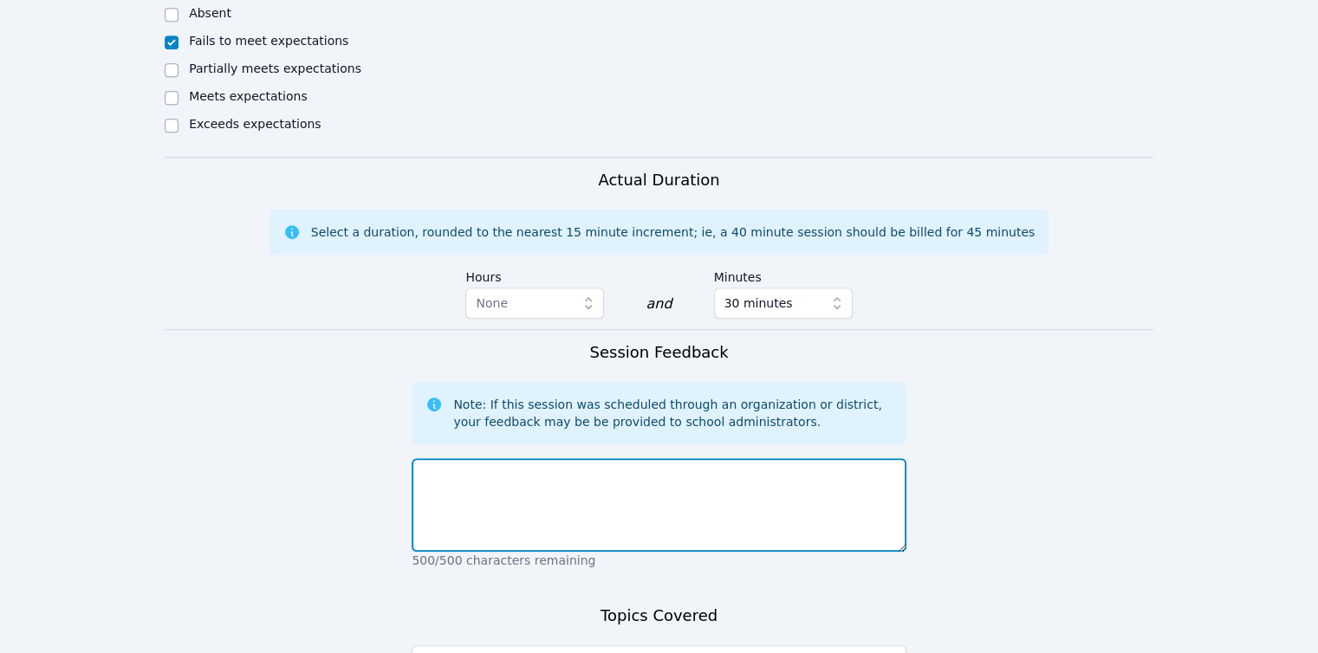
click at [485, 458] on textarea at bounding box center [659, 505] width 494 height 94
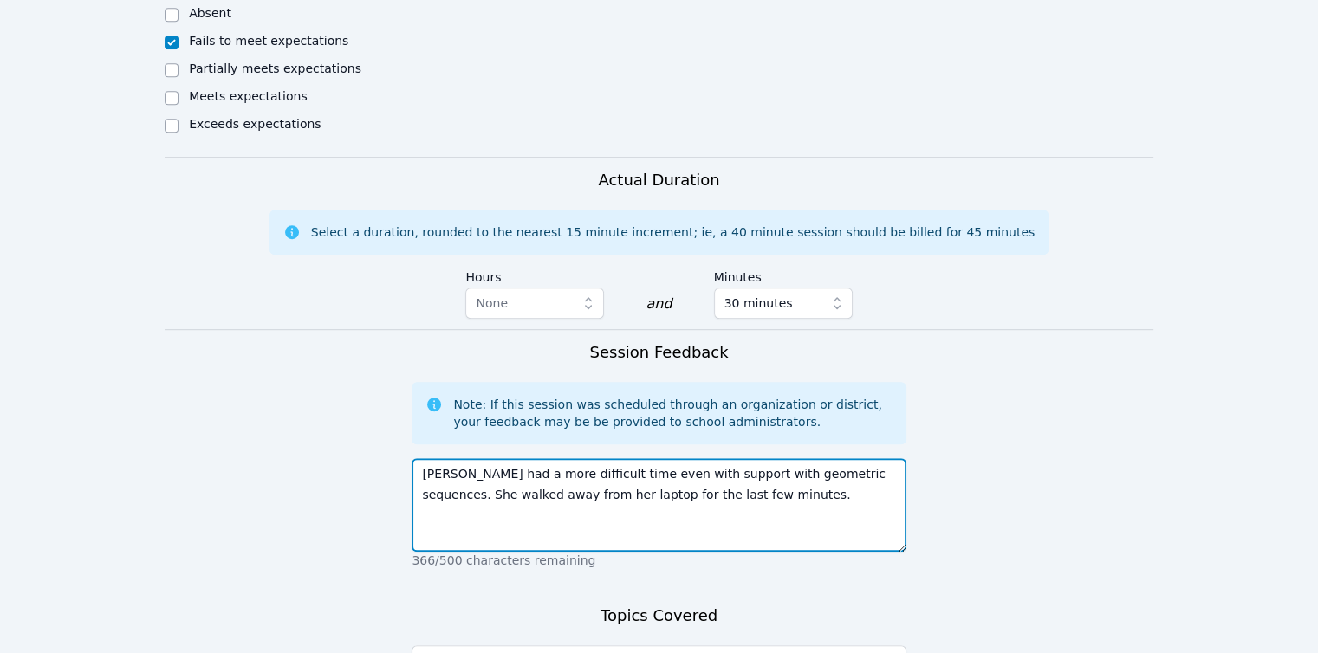
drag, startPoint x: 723, startPoint y: 396, endPoint x: 830, endPoint y: 398, distance: 107.5
click at [830, 458] on textarea "[PERSON_NAME] had a more difficult time even with support with geometric sequen…" at bounding box center [659, 505] width 494 height 94
type textarea "[PERSON_NAME] had a more difficult time even with support with geometric sequen…"
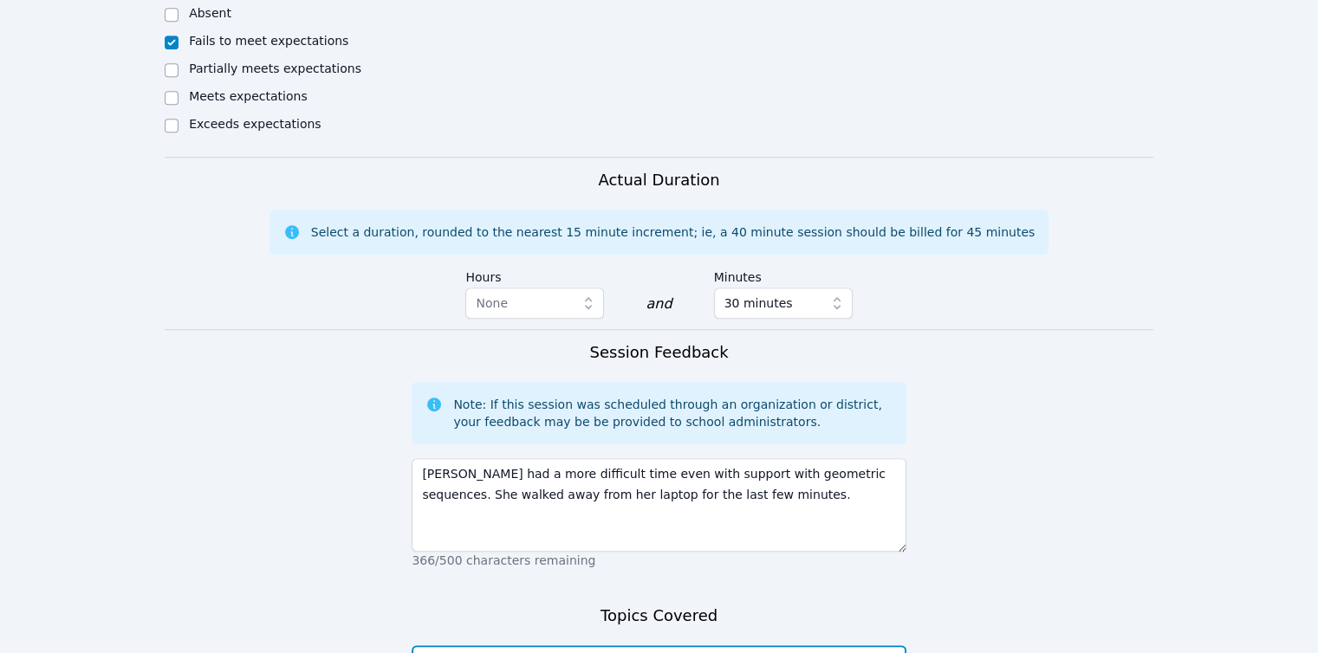
paste textarea "geometric sequences"
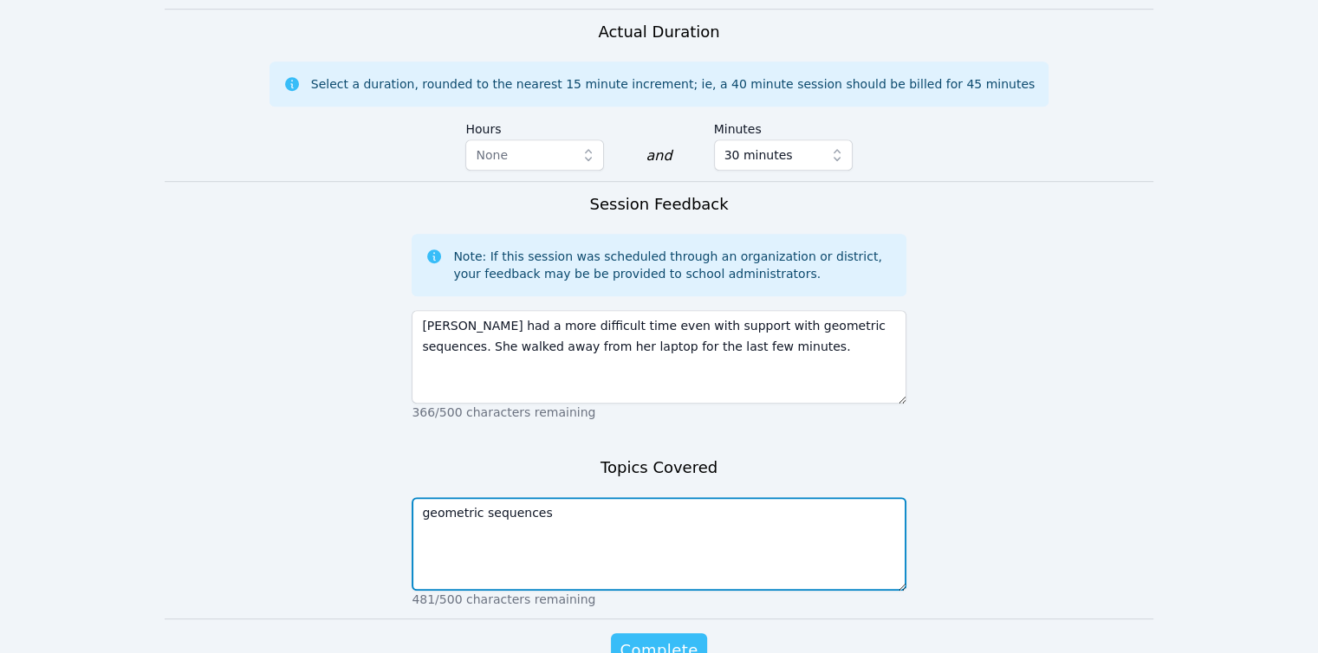
scroll to position [1115, 0]
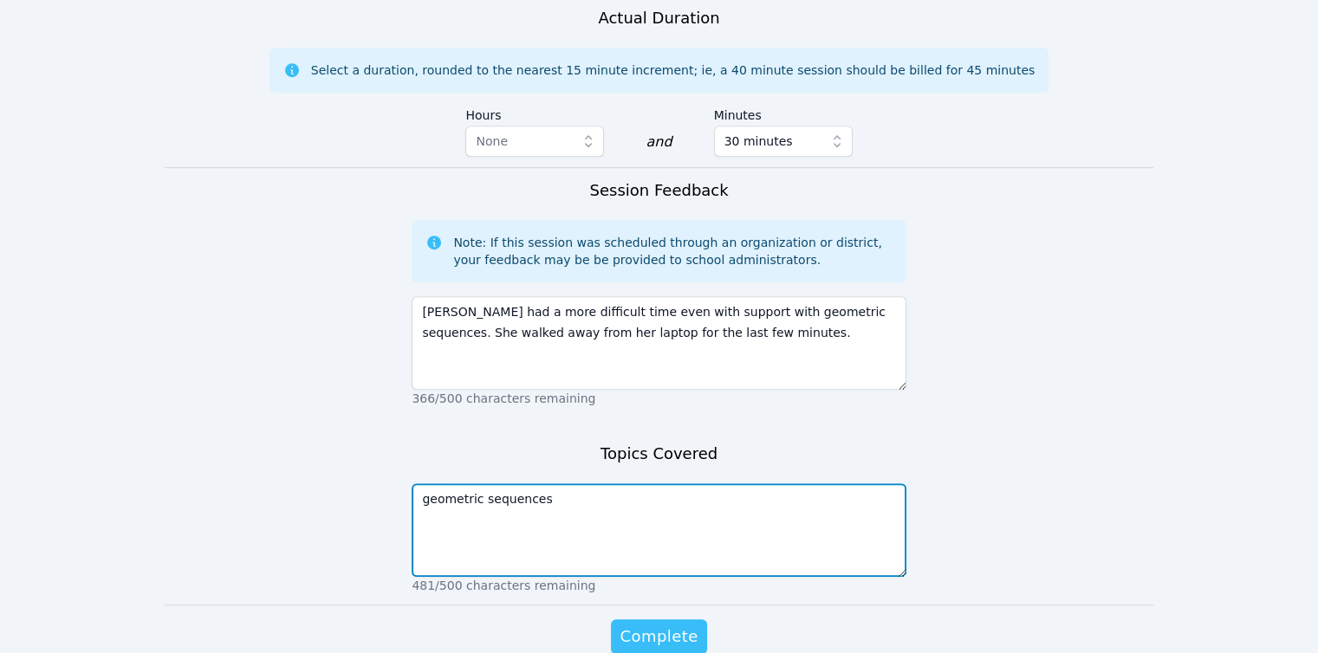
type textarea "geometric sequences"
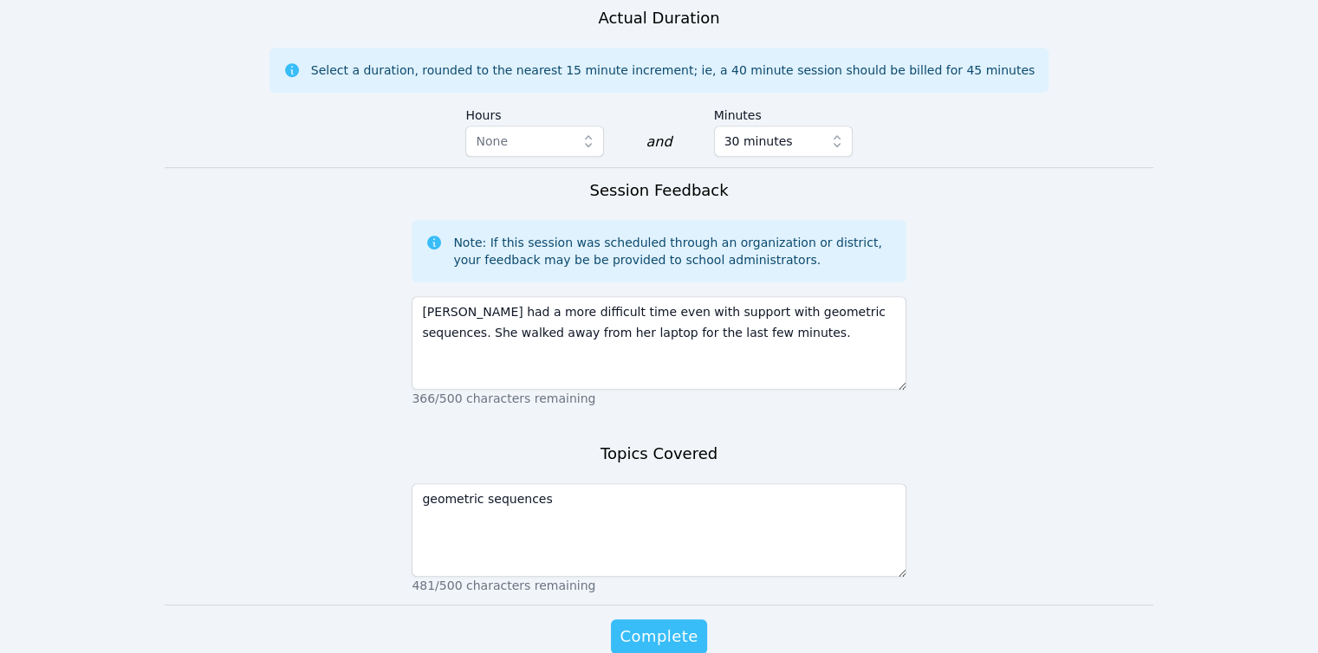
click at [672, 625] on span "Complete" at bounding box center [659, 637] width 78 height 24
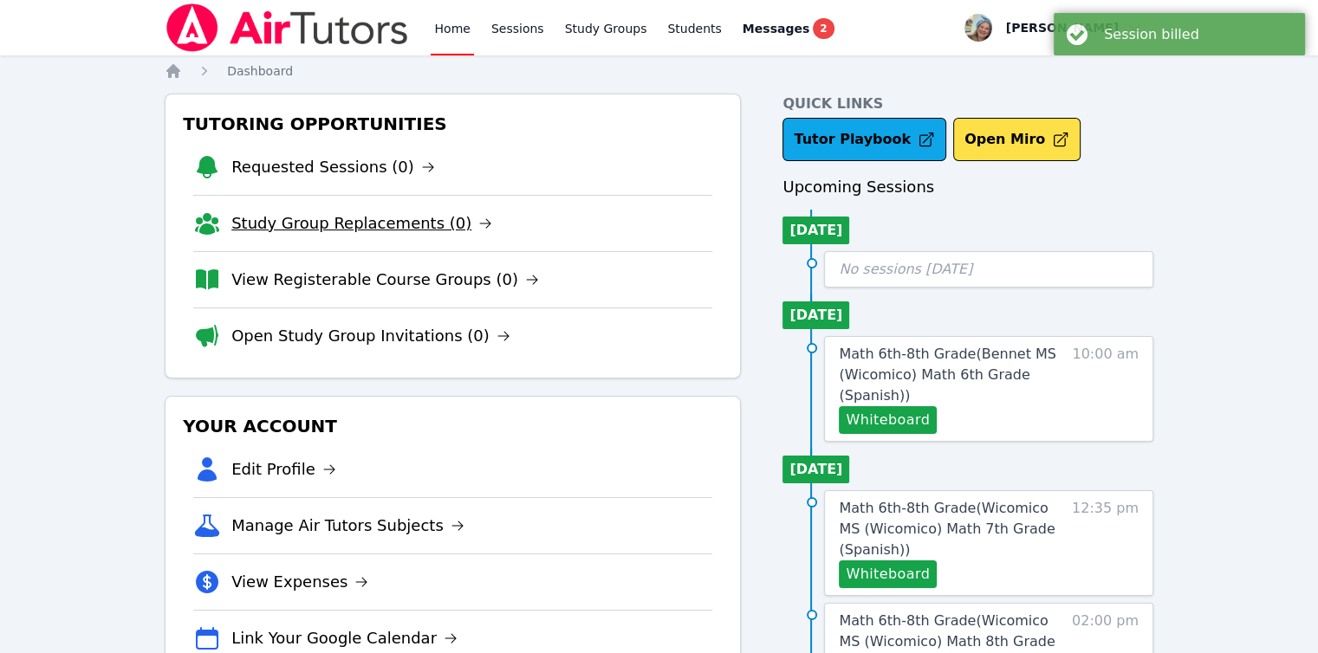
click at [312, 215] on link "Study Group Replacements (0)" at bounding box center [361, 223] width 261 height 24
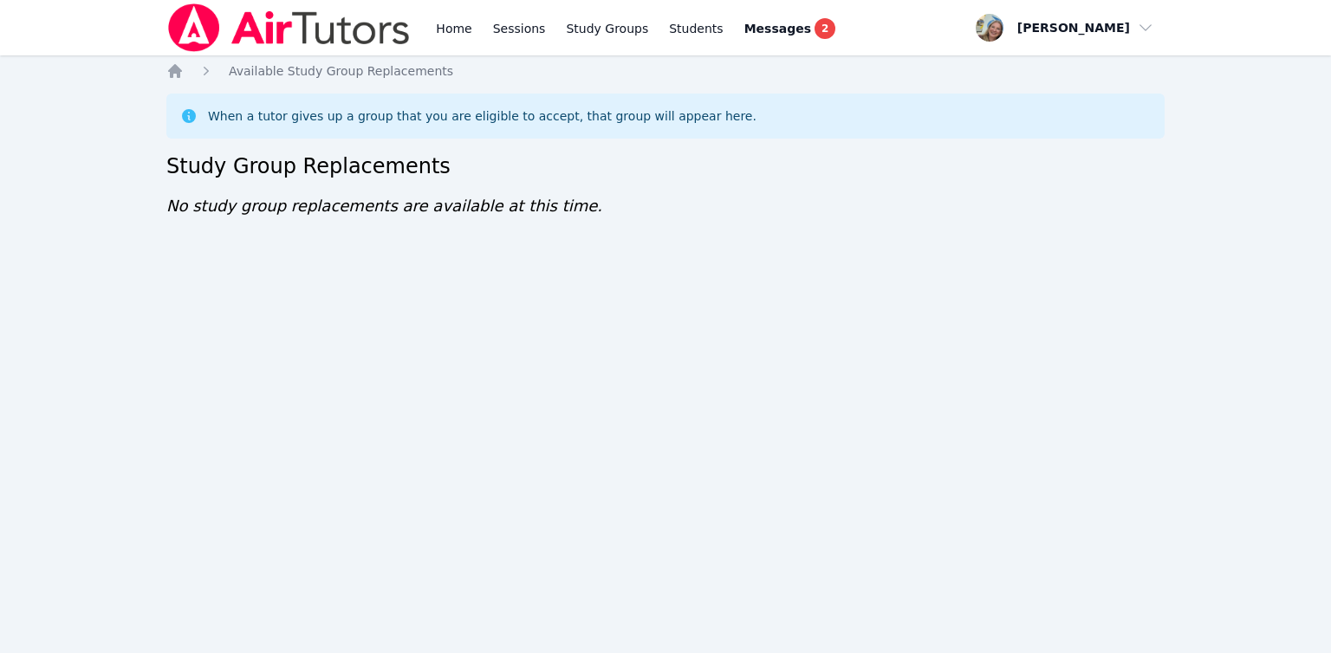
click at [432, 30] on div "Home Sessions Study Groups Students Messages 2" at bounding box center [502, 27] width 673 height 55
click at [444, 30] on link "Home" at bounding box center [453, 27] width 42 height 55
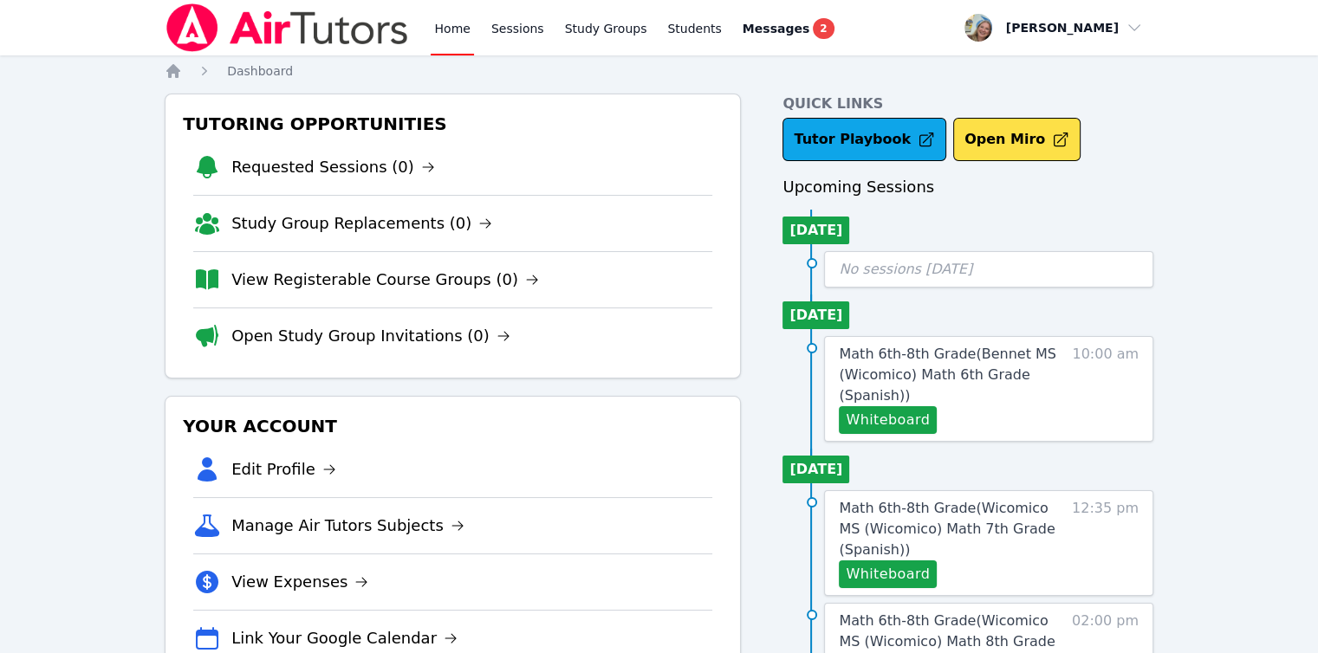
click at [464, 38] on link "Home" at bounding box center [452, 27] width 42 height 55
